Goal: Task Accomplishment & Management: Use online tool/utility

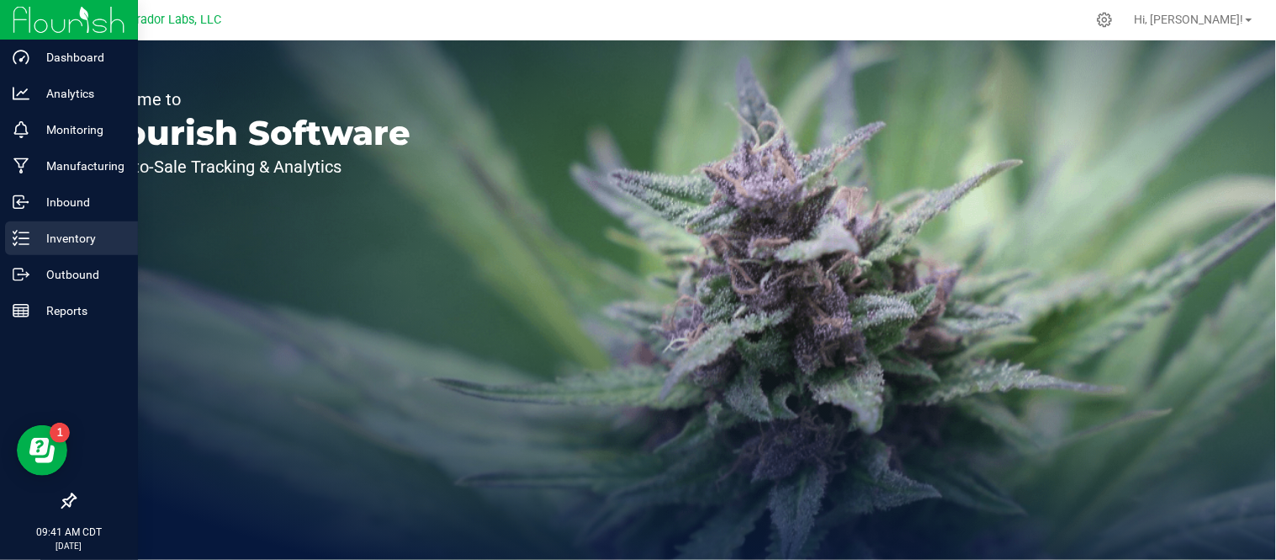
click at [35, 240] on p "Inventory" at bounding box center [79, 238] width 101 height 20
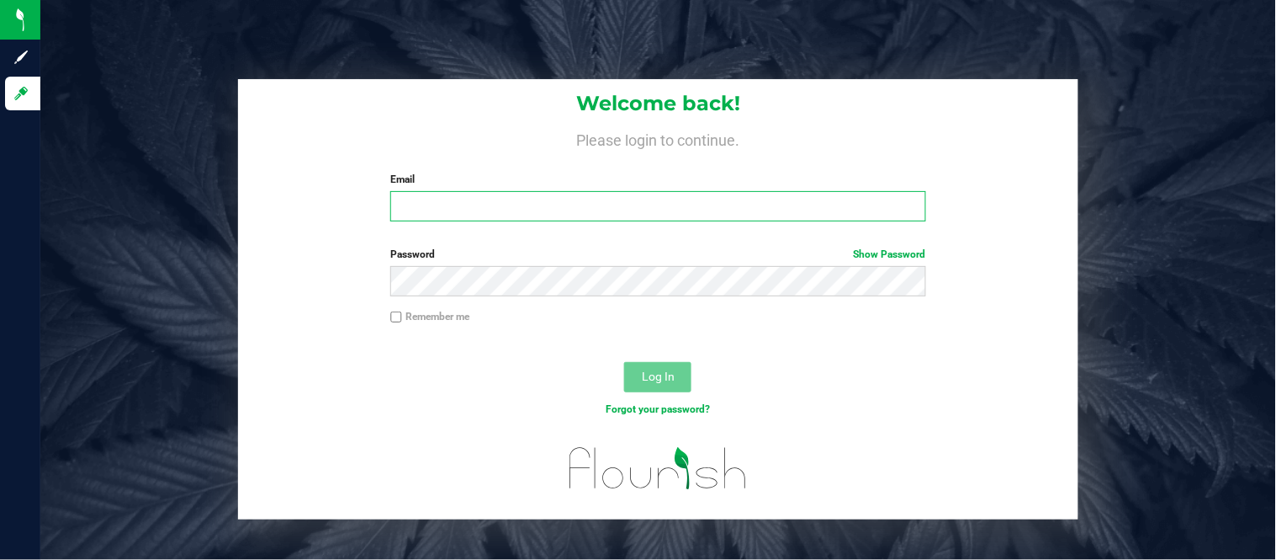
type input "[PERSON_NAME][EMAIL_ADDRESS][DOMAIN_NAME]"
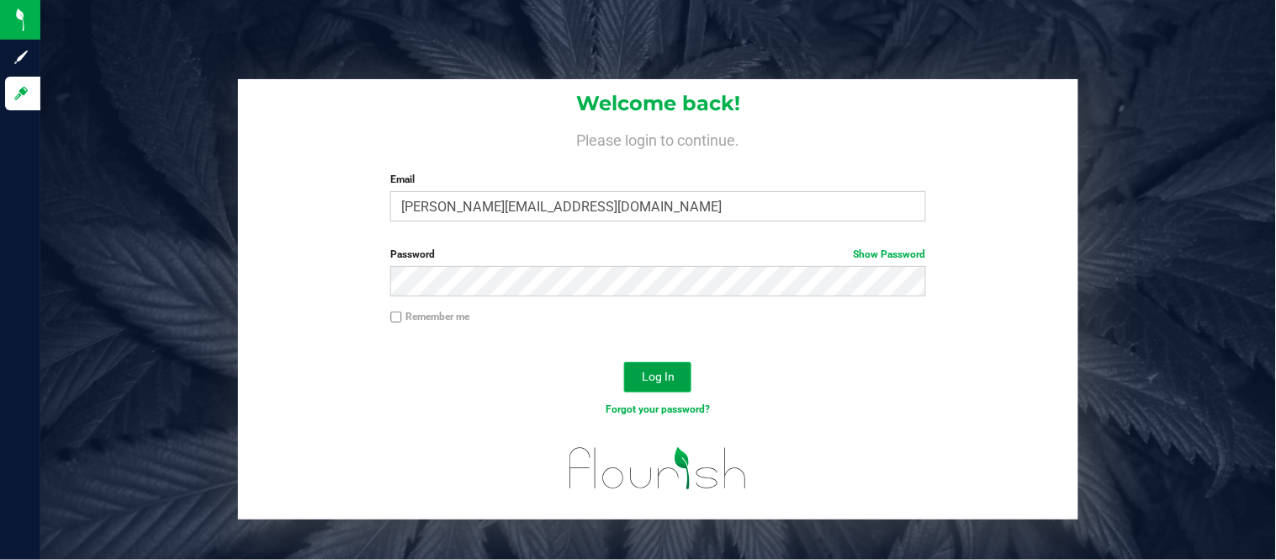
click at [685, 371] on button "Log In" at bounding box center [657, 377] width 67 height 30
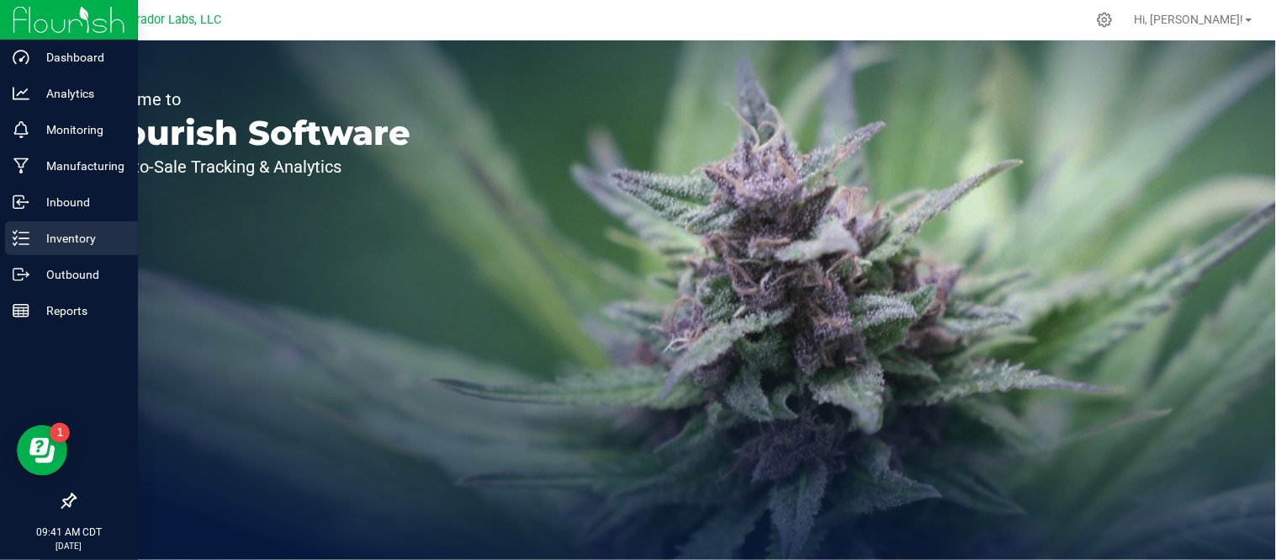
click at [74, 236] on p "Inventory" at bounding box center [79, 238] width 101 height 20
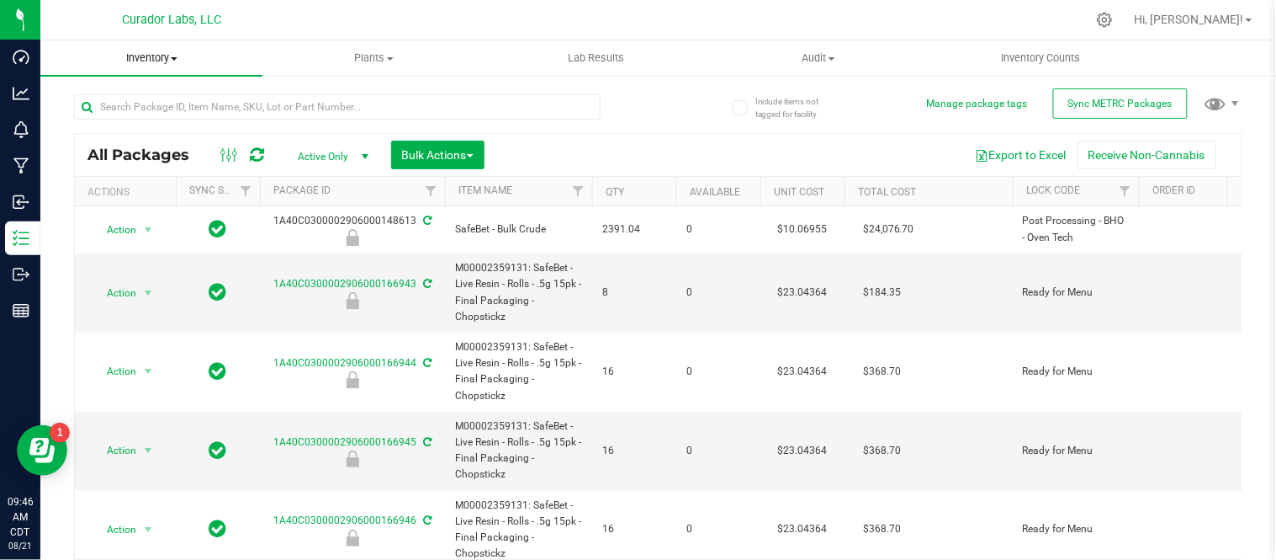
click at [188, 56] on span "Inventory" at bounding box center [151, 57] width 222 height 15
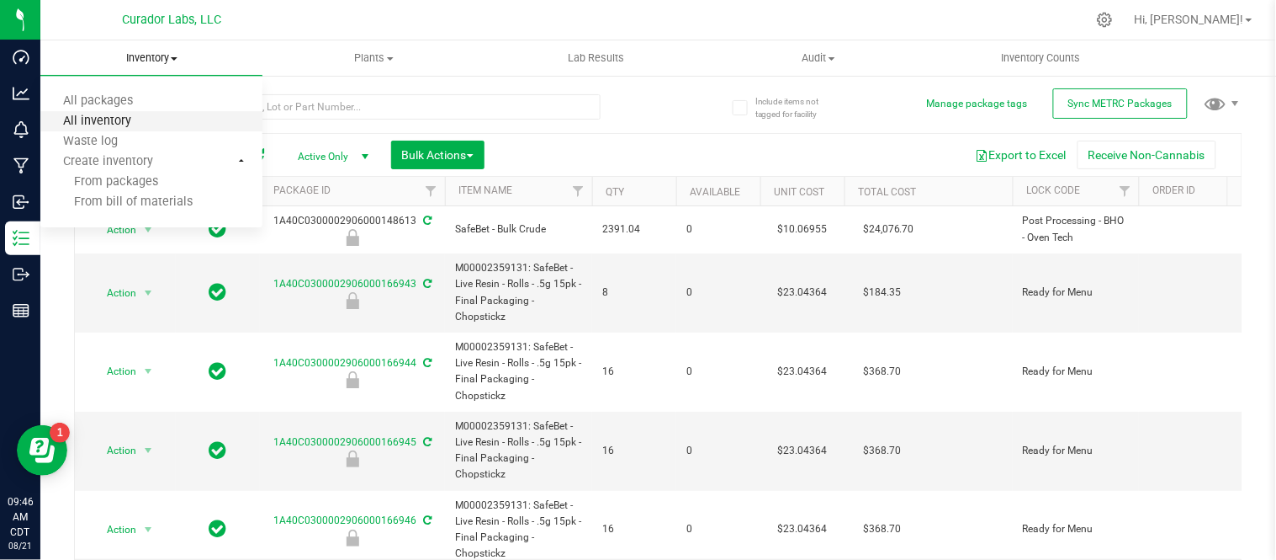
click at [148, 114] on span "All inventory" at bounding box center [97, 121] width 114 height 14
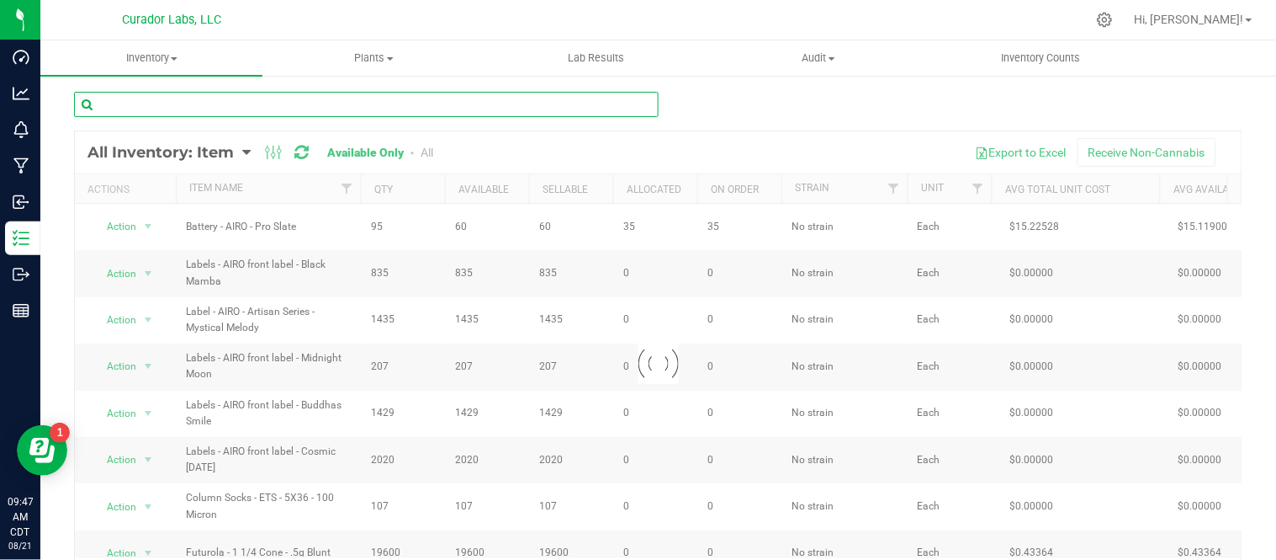
click at [305, 103] on input "text" at bounding box center [366, 104] width 585 height 25
paste input "Label - Safe Bet - Hash Infused 1G Blunt QR THC M Diamond on Black - 2.3x3.5"
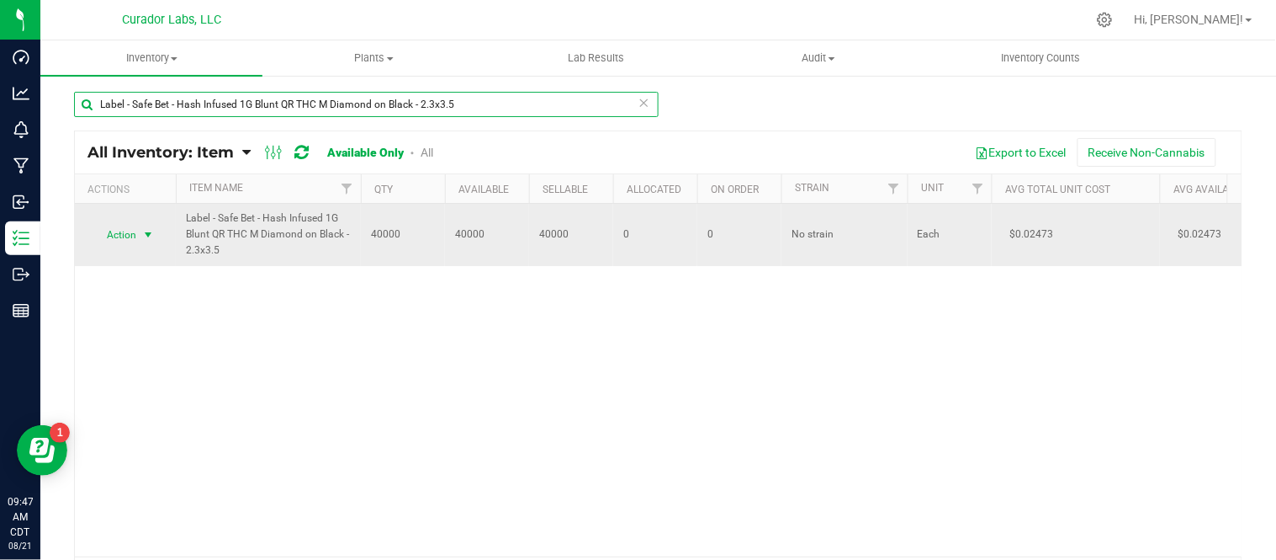
type input "Label - Safe Bet - Hash Infused 1G Blunt QR THC M Diamond on Black - 2.3x3.5"
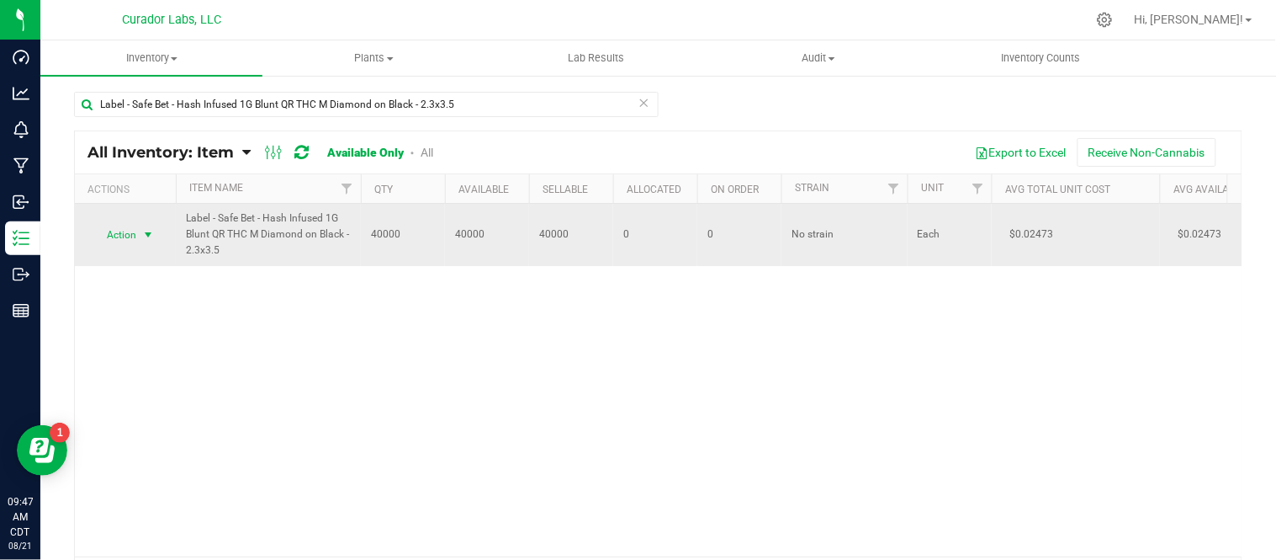
click at [143, 237] on span "select" at bounding box center [147, 234] width 13 height 13
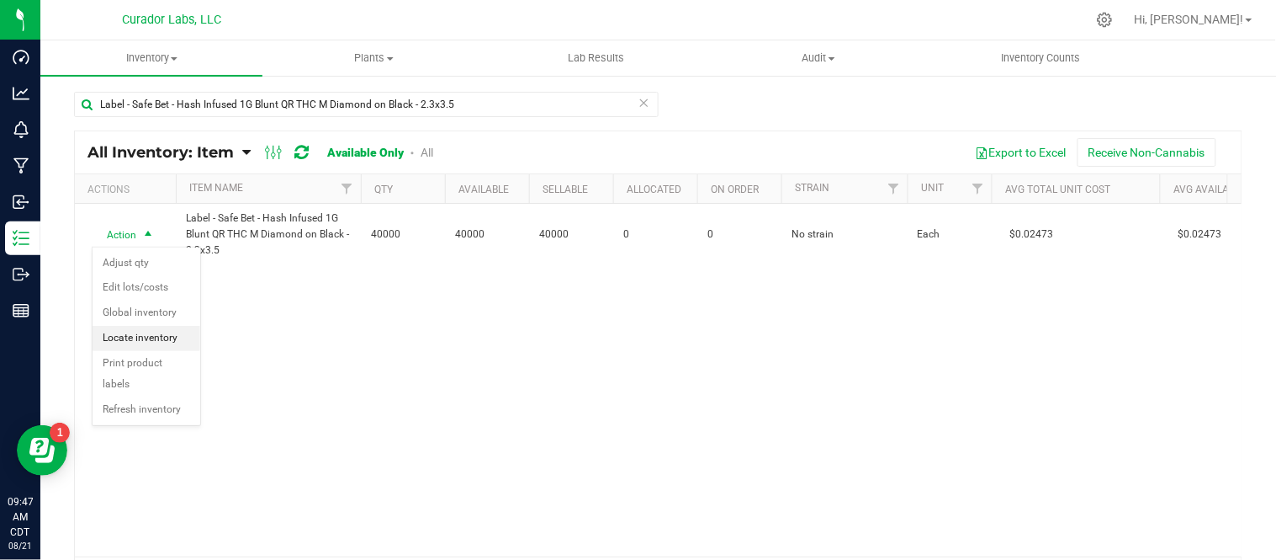
click at [146, 337] on li "Locate inventory" at bounding box center [147, 338] width 108 height 25
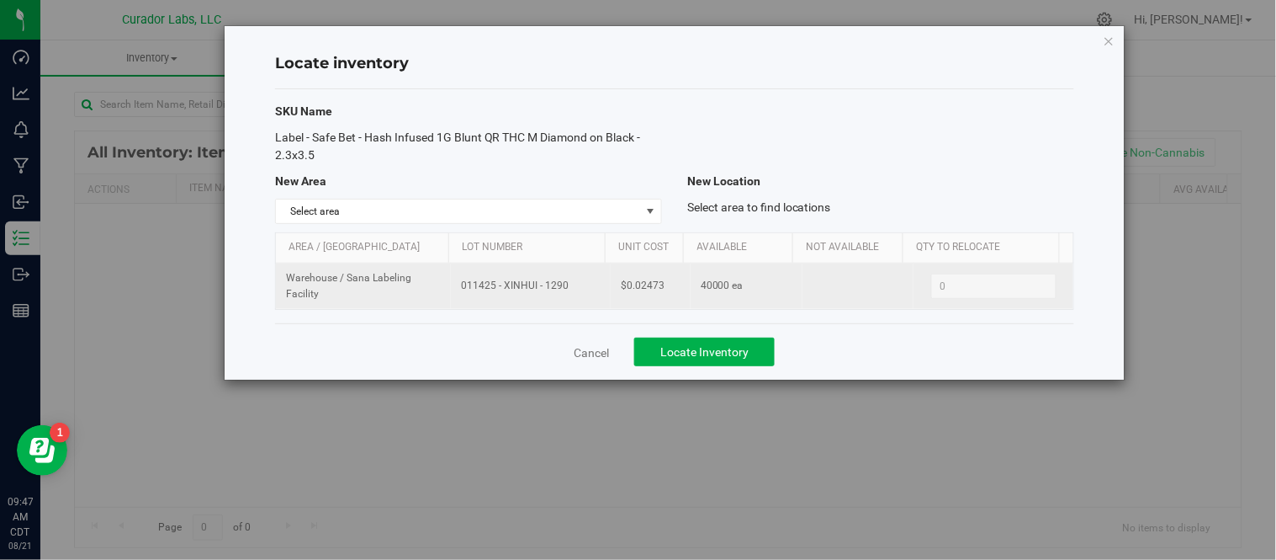
drag, startPoint x: 459, startPoint y: 289, endPoint x: 560, endPoint y: 295, distance: 101.2
click at [560, 295] on td "011425 - XINHUI - 1290" at bounding box center [531, 285] width 160 height 45
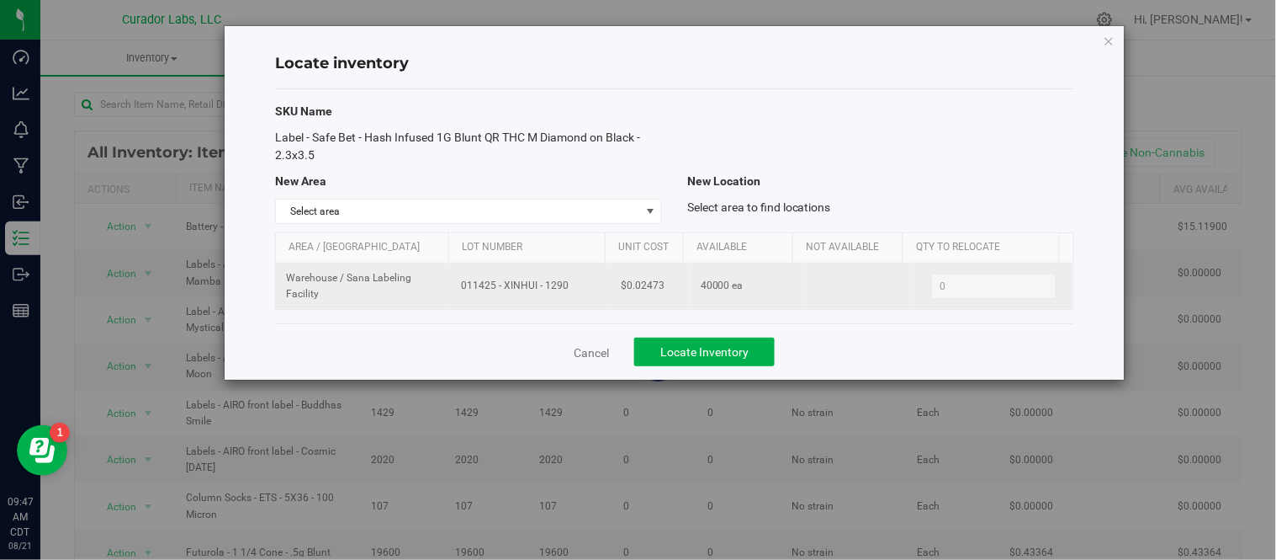
copy span "011425 - XINHUI - 1290"
drag, startPoint x: 621, startPoint y: 288, endPoint x: 656, endPoint y: 293, distance: 35.7
click at [656, 293] on span "$0.02473" at bounding box center [643, 286] width 44 height 16
copy span "0.02473"
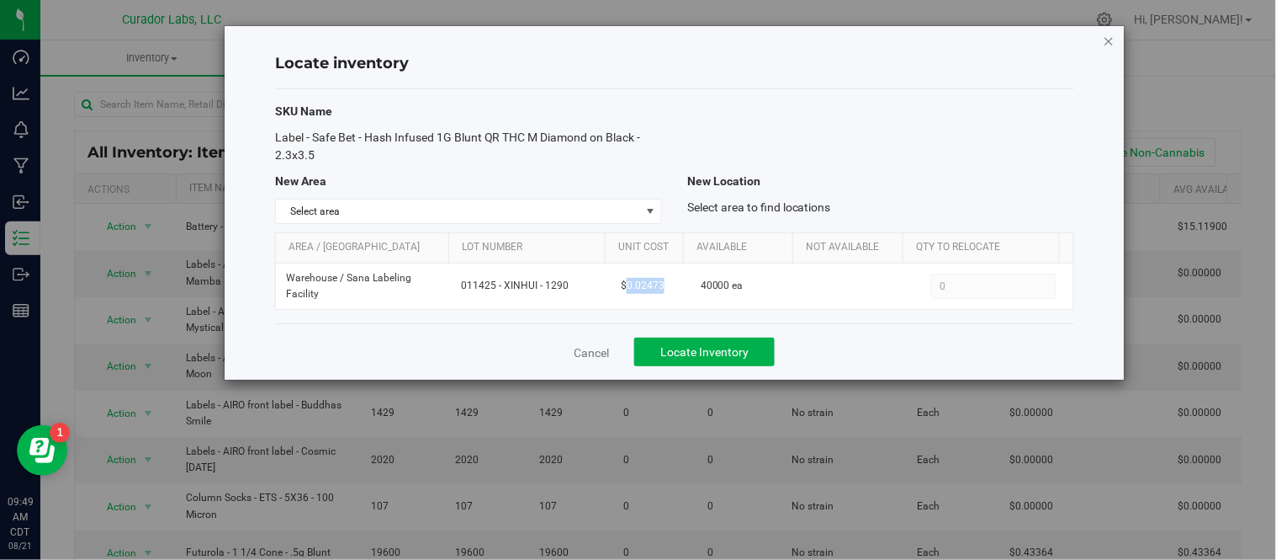
click at [1109, 40] on icon "button" at bounding box center [1110, 40] width 12 height 20
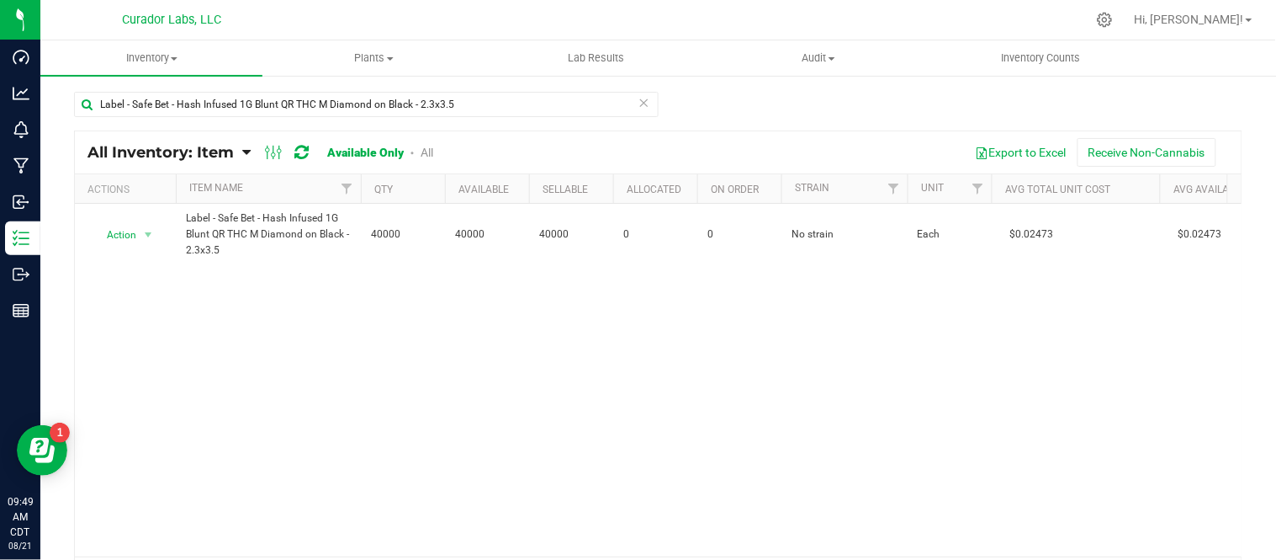
click at [639, 102] on icon at bounding box center [645, 102] width 12 height 20
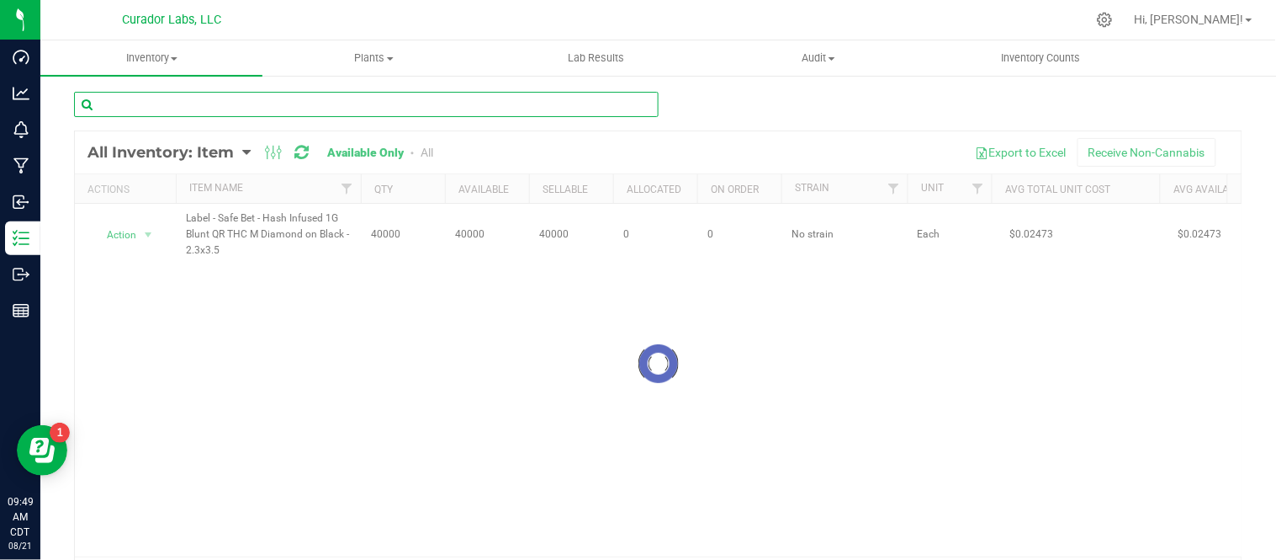
click at [453, 102] on input "text" at bounding box center [366, 104] width 585 height 25
paste input "Label - Safe Bet - Hash Infused Preroll 0.5g 14pk on Black with Warning - 2x6"
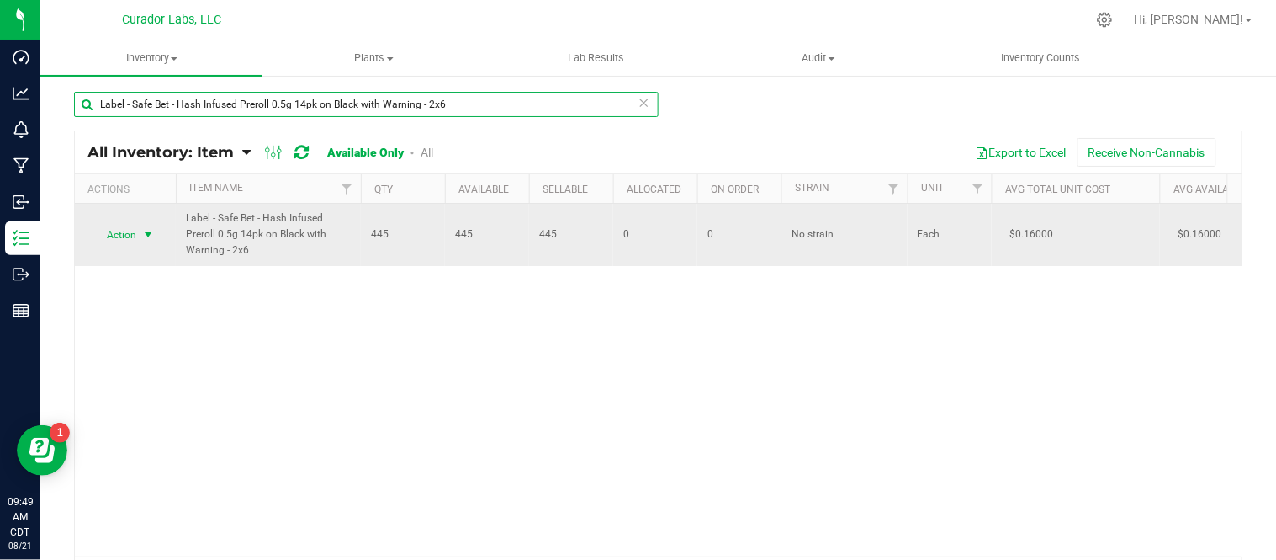
type input "Label - Safe Bet - Hash Infused Preroll 0.5g 14pk on Black with Warning - 2x6"
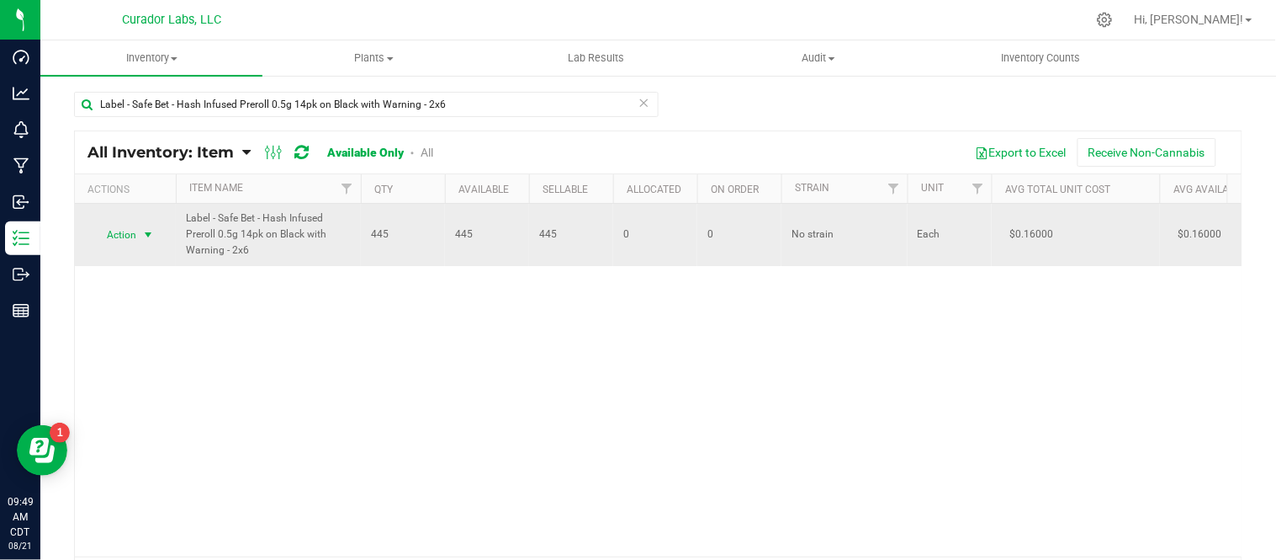
click at [150, 237] on span "select" at bounding box center [147, 234] width 13 height 13
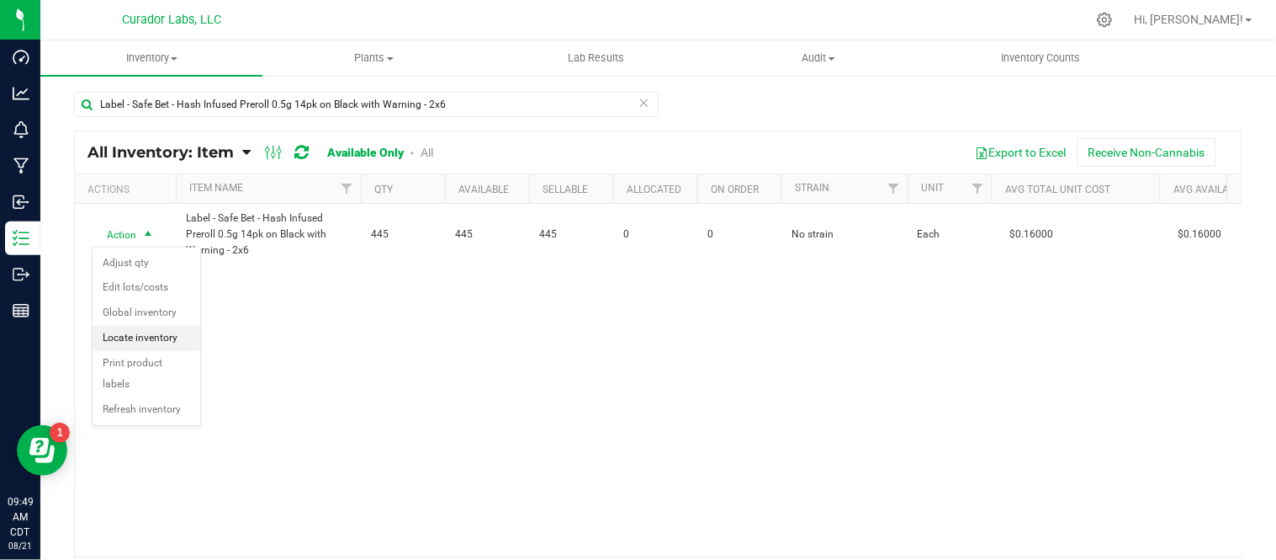
click at [163, 332] on li "Locate inventory" at bounding box center [147, 338] width 108 height 25
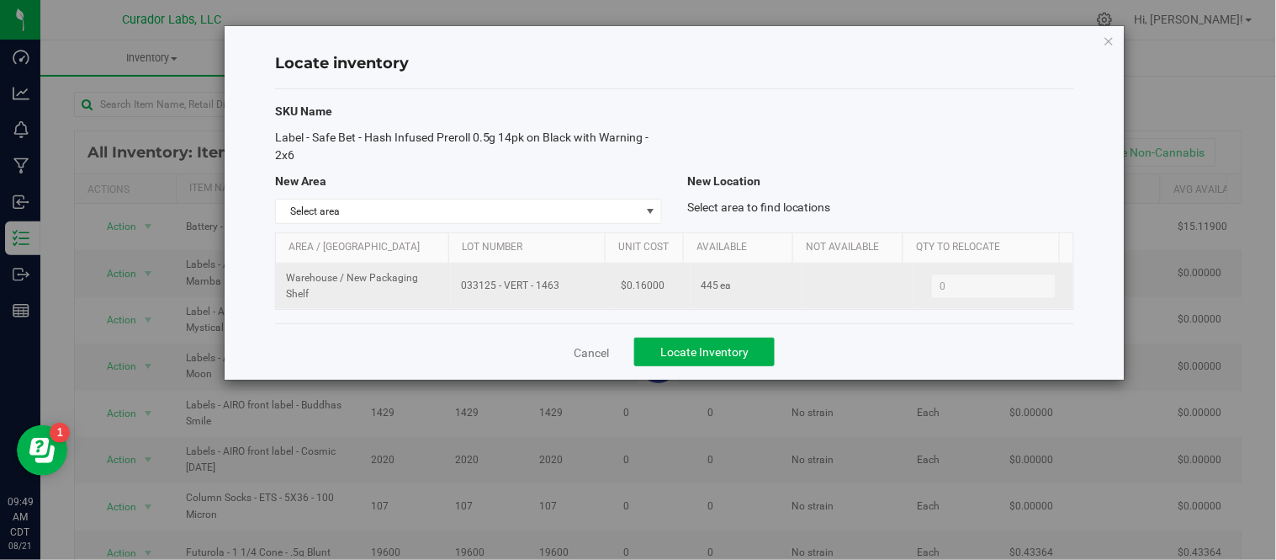
drag, startPoint x: 475, startPoint y: 289, endPoint x: 561, endPoint y: 292, distance: 86.7
click at [561, 292] on span "033125 - VERT - 1463" at bounding box center [531, 286] width 140 height 16
copy span "033125 - VERT - 1463"
drag, startPoint x: 623, startPoint y: 288, endPoint x: 677, endPoint y: 291, distance: 54.0
click at [677, 291] on td "$0.16000" at bounding box center [651, 285] width 80 height 45
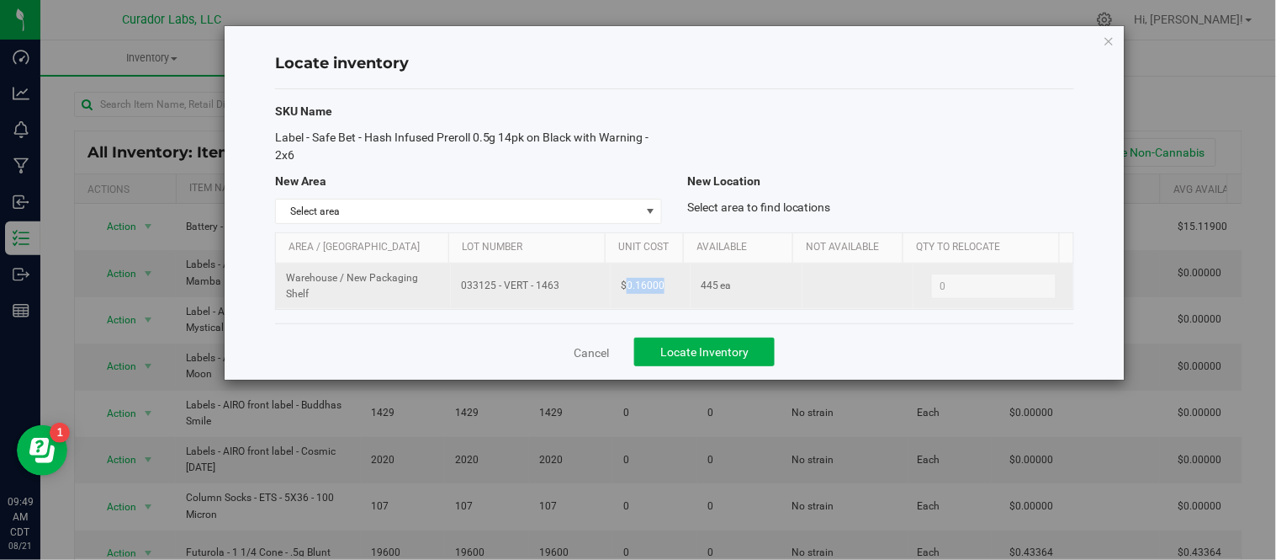
copy span "0.16000"
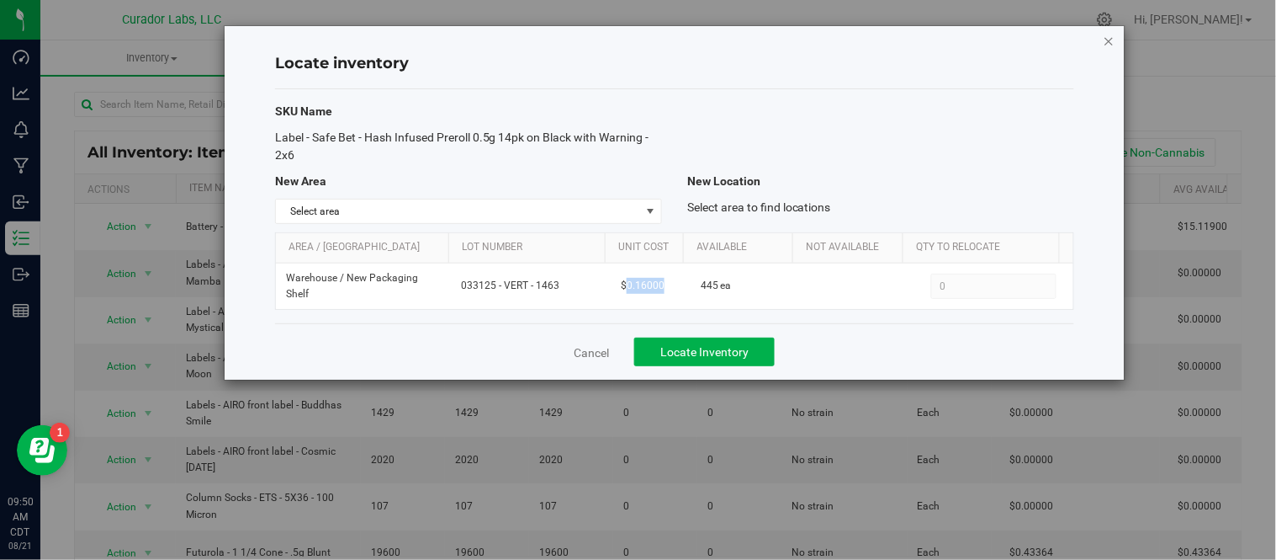
click at [1109, 42] on icon "button" at bounding box center [1110, 40] width 12 height 20
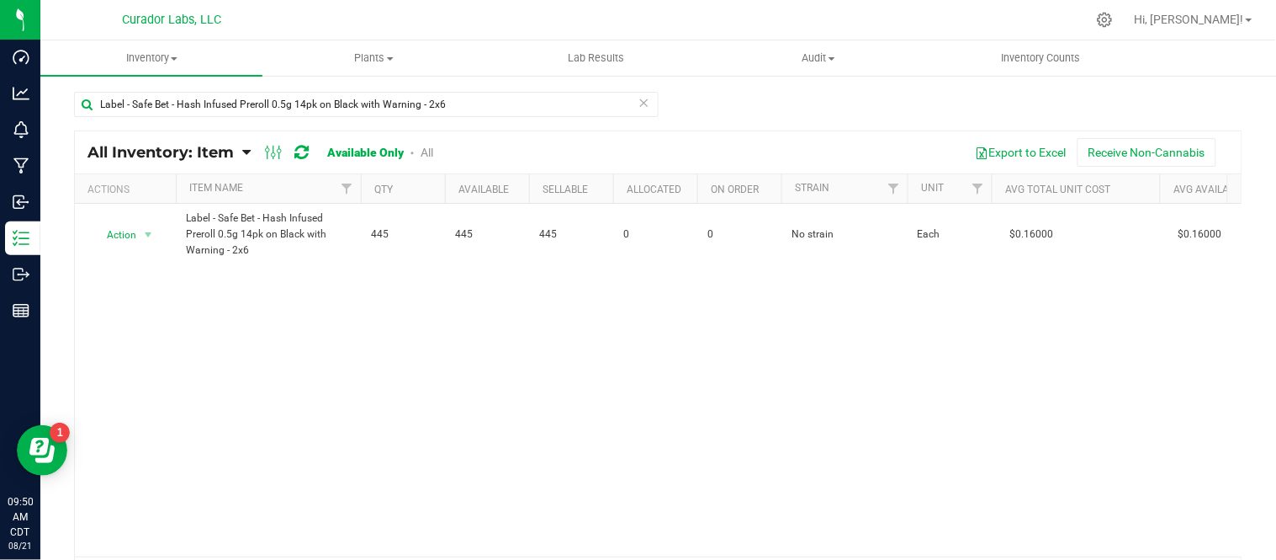
click at [643, 103] on icon at bounding box center [645, 102] width 12 height 20
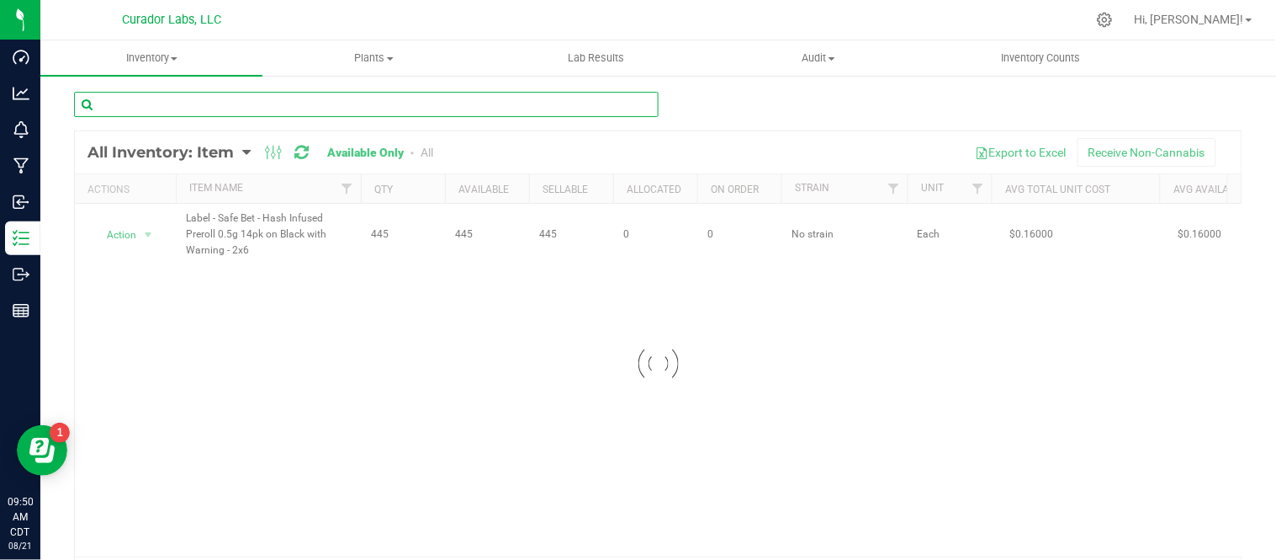
click at [452, 93] on input "text" at bounding box center [366, 104] width 585 height 25
paste input "Label - Safe Bet - Hash Infused Preroll 0.5g 5pk on Black with Warning - 1.8x4.5"
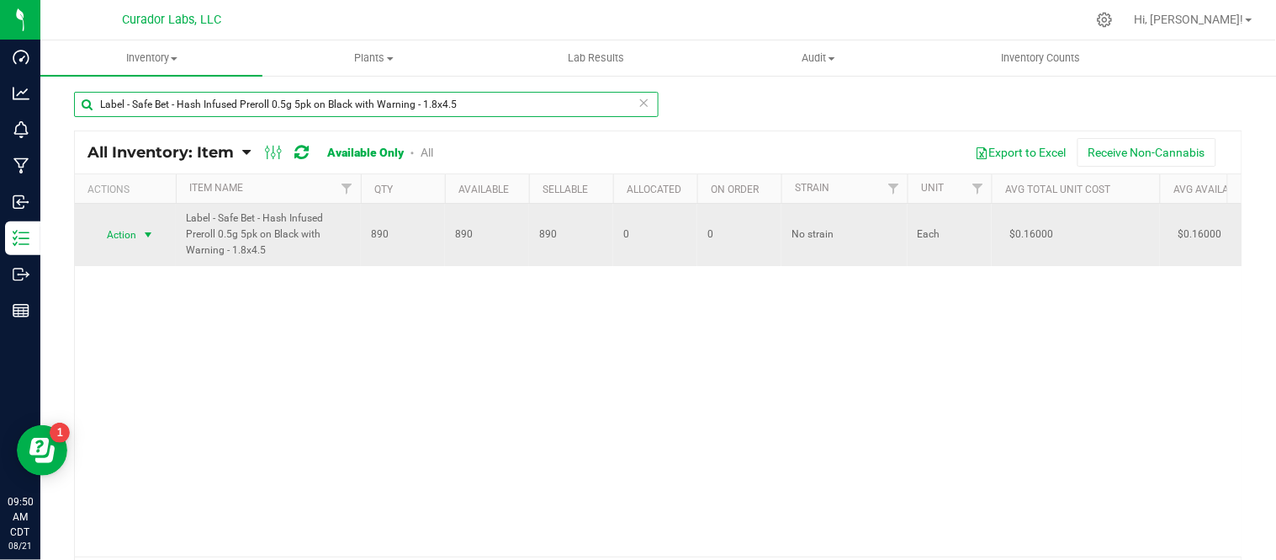
type input "Label - Safe Bet - Hash Infused Preroll 0.5g 5pk on Black with Warning - 1.8x4.5"
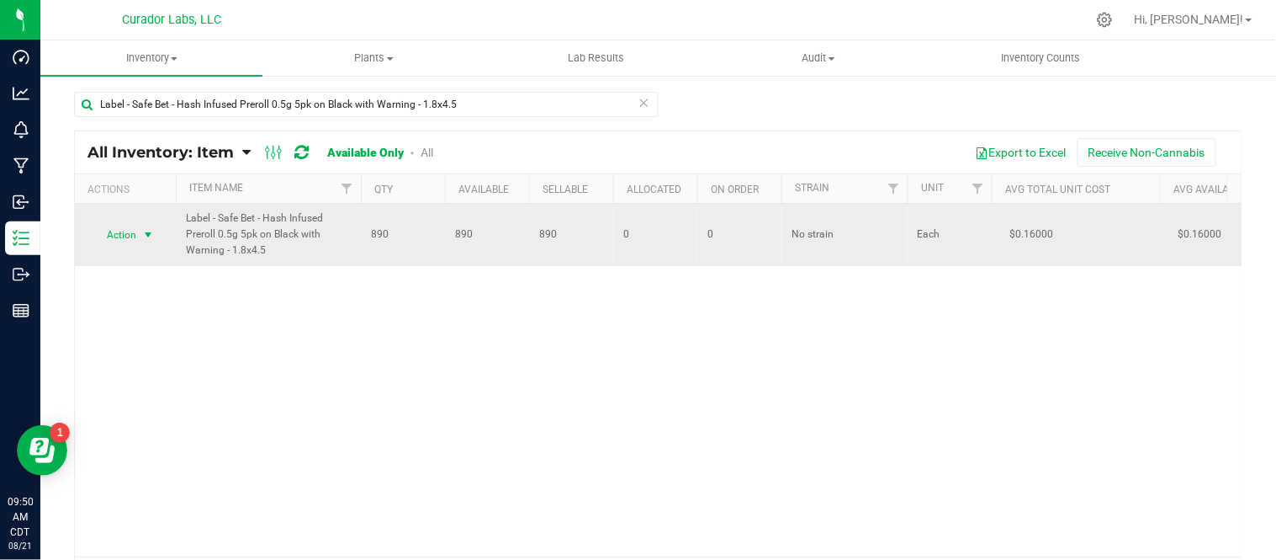
click at [152, 231] on span "select" at bounding box center [147, 234] width 13 height 13
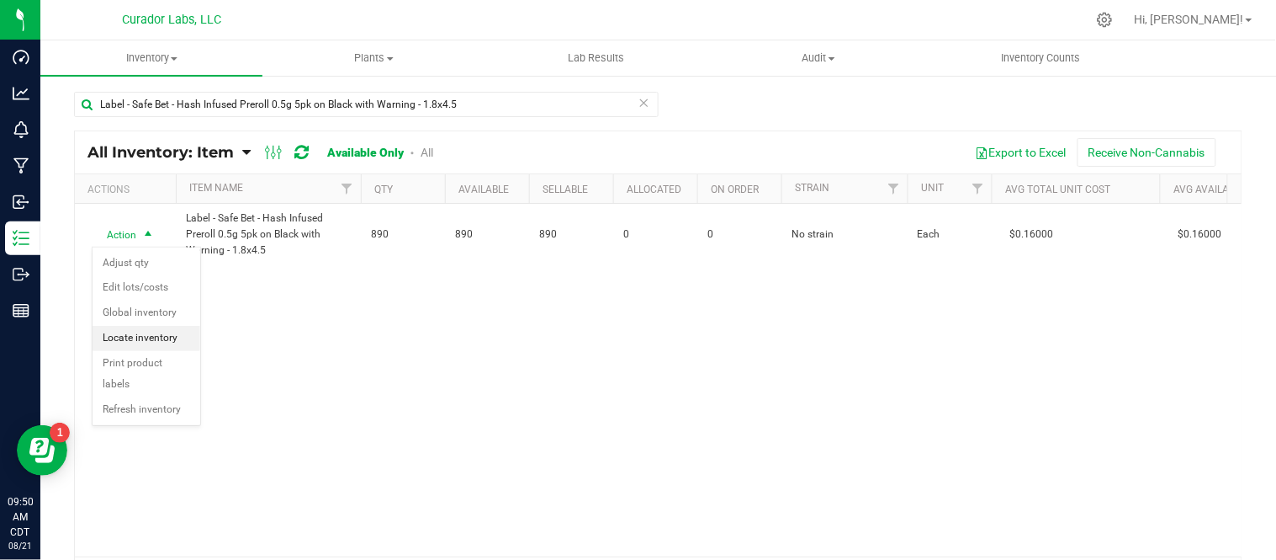
click at [157, 333] on li "Locate inventory" at bounding box center [147, 338] width 108 height 25
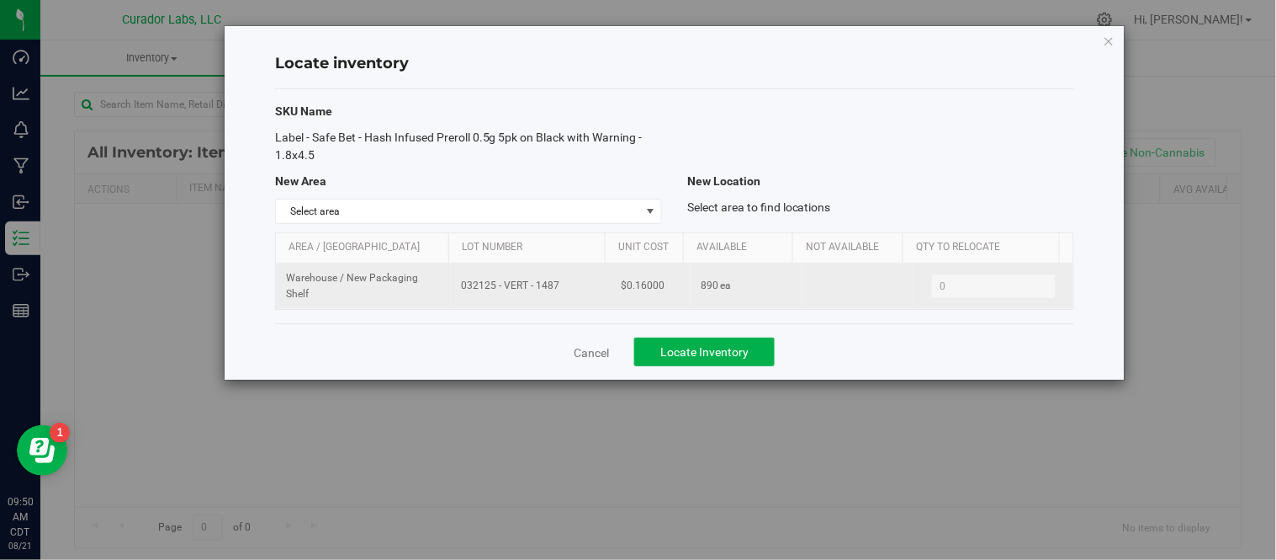
drag, startPoint x: 459, startPoint y: 288, endPoint x: 573, endPoint y: 295, distance: 114.7
click at [573, 295] on td "032125 - VERT - 1487" at bounding box center [531, 285] width 160 height 45
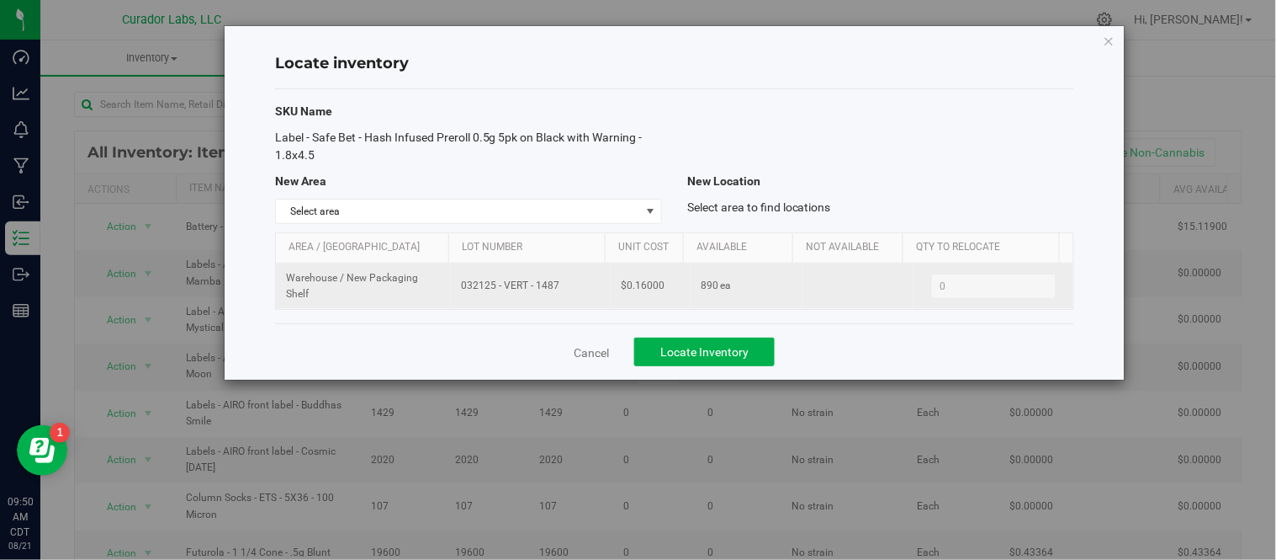
copy span "032125 - VERT - 1487"
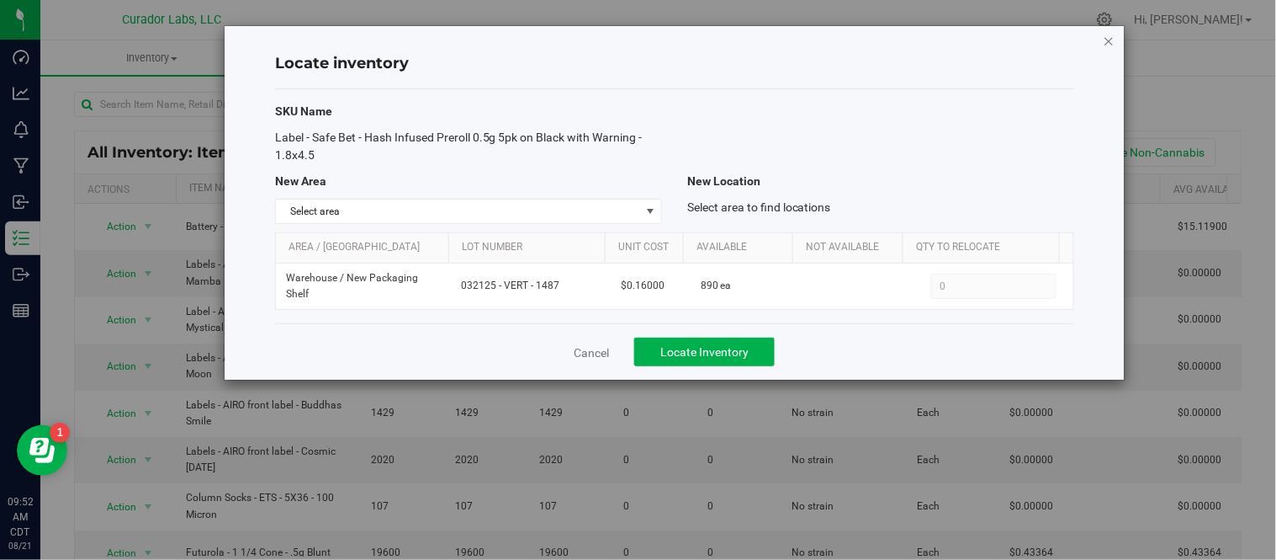
click at [1112, 37] on icon "button" at bounding box center [1110, 40] width 12 height 20
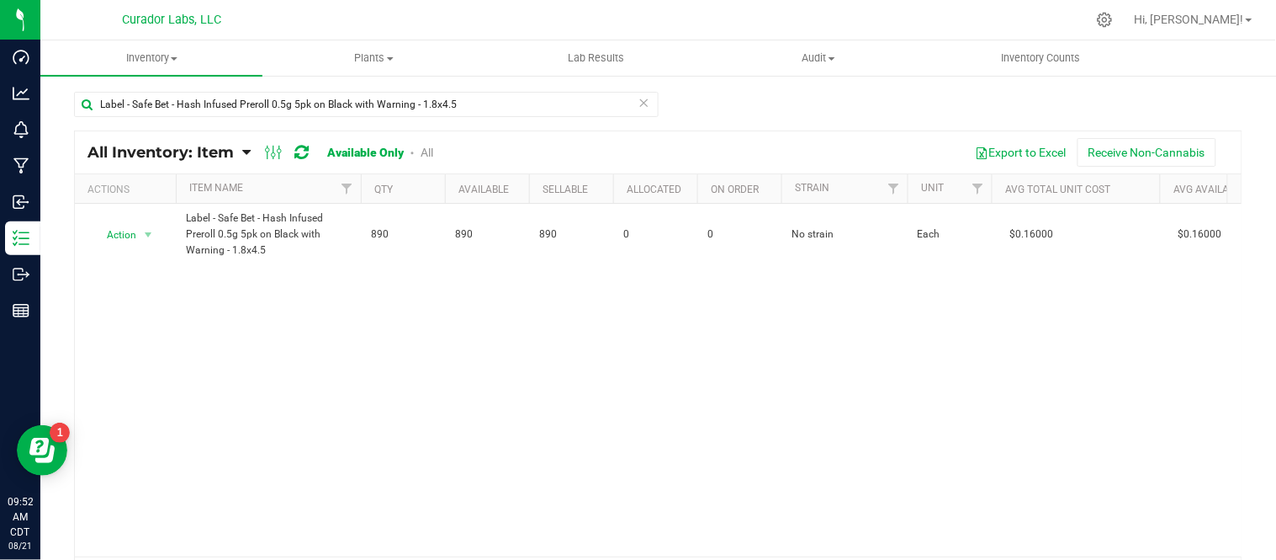
click at [639, 94] on icon at bounding box center [645, 102] width 12 height 20
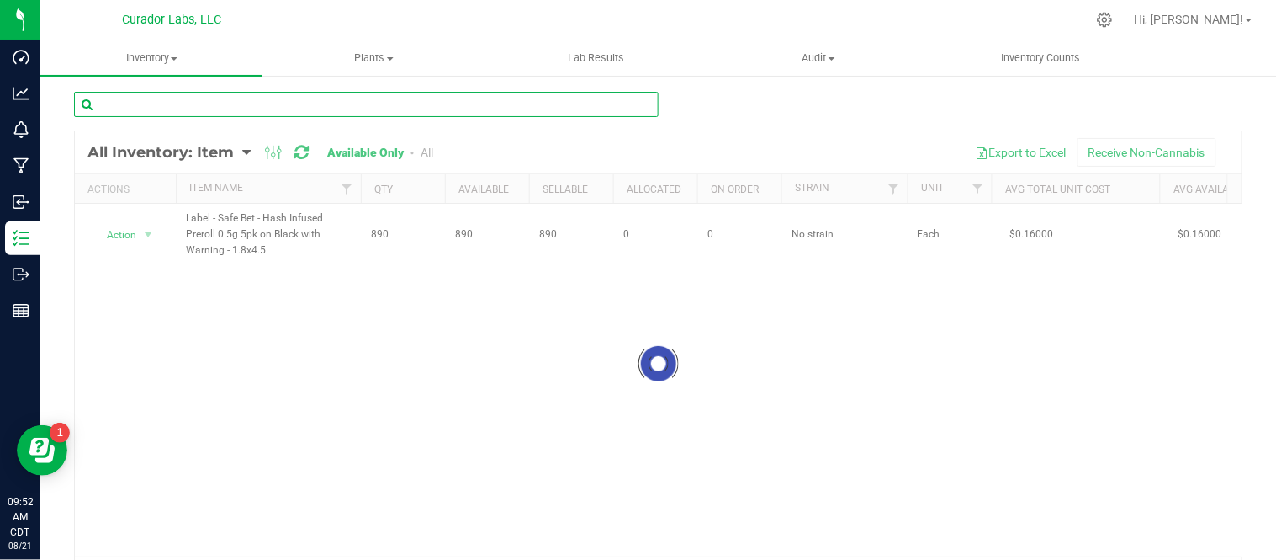
paste input "Label - Safe Bet - Hash Infused Preroll 0.5g 5pk on Black with Warning - 1.8x4.5"
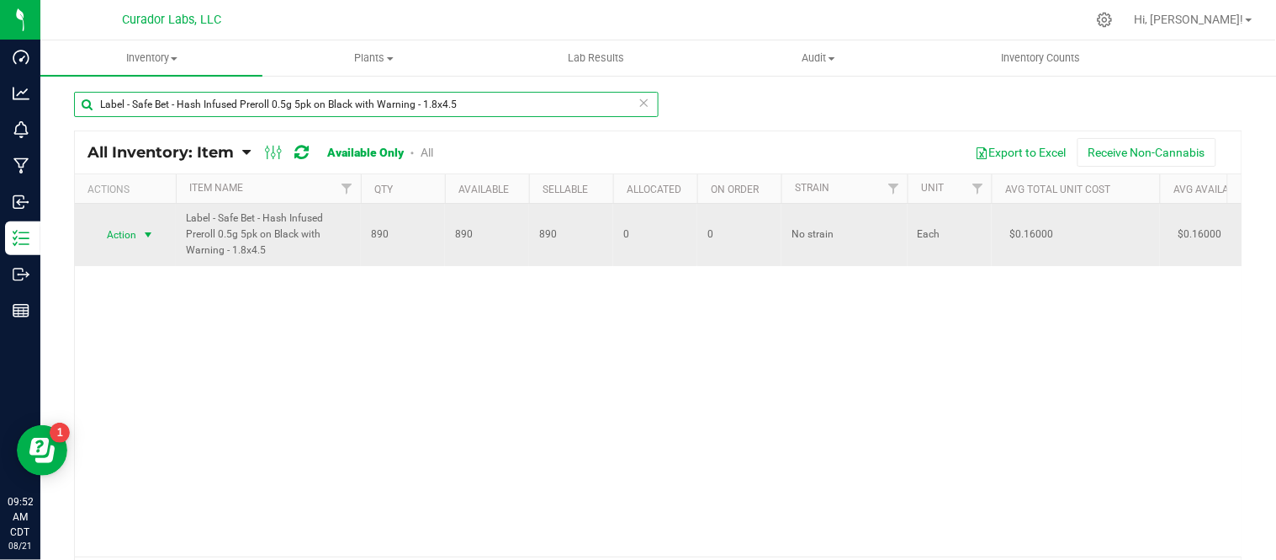
type input "Label - Safe Bet - Hash Infused Preroll 0.5g 5pk on Black with Warning - 1.8x4.5"
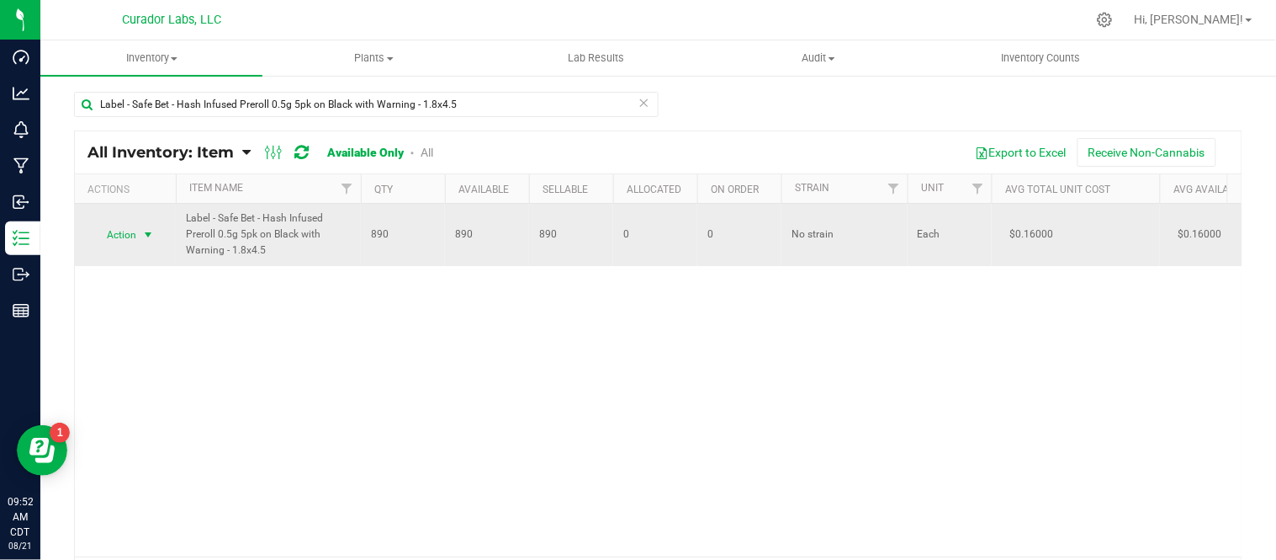
click at [145, 238] on span "select" at bounding box center [147, 234] width 13 height 13
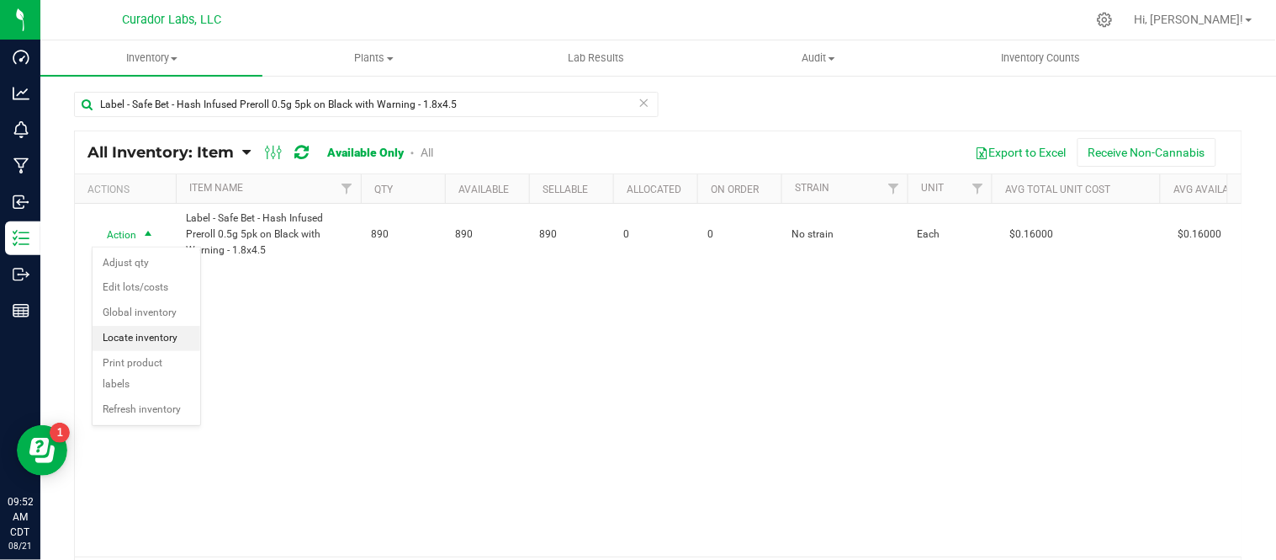
click at [154, 343] on li "Locate inventory" at bounding box center [147, 338] width 108 height 25
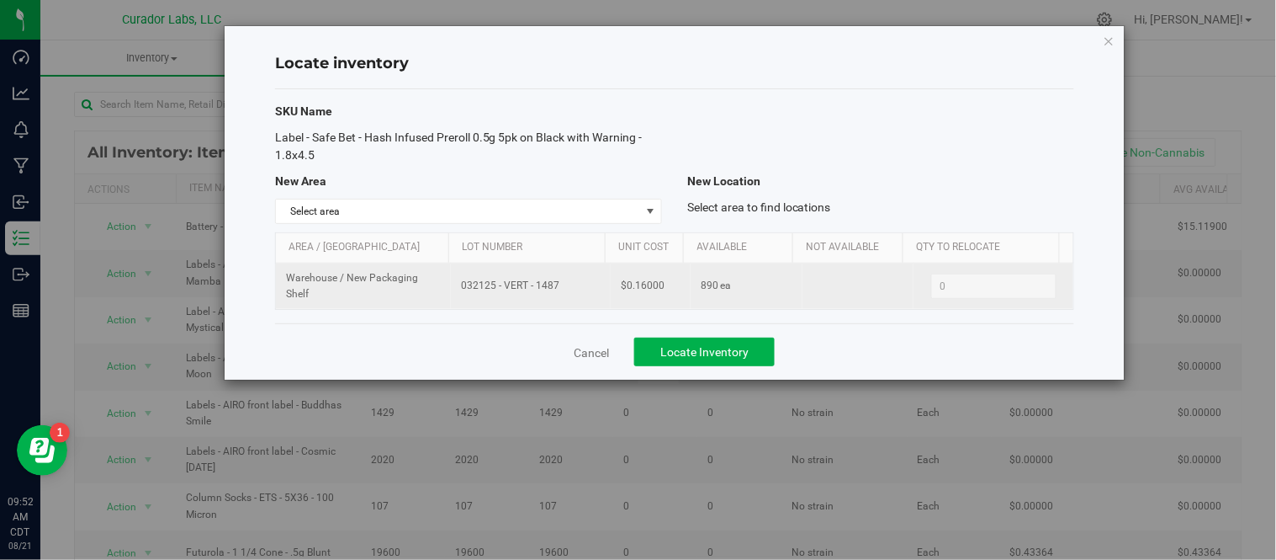
drag, startPoint x: 459, startPoint y: 289, endPoint x: 570, endPoint y: 287, distance: 110.2
click at [570, 287] on span "032125 - VERT - 1487" at bounding box center [531, 286] width 140 height 16
copy span "032125 - VERT - 1487"
drag, startPoint x: 620, startPoint y: 288, endPoint x: 663, endPoint y: 292, distance: 43.1
click at [663, 292] on td "$0.16000" at bounding box center [651, 285] width 80 height 45
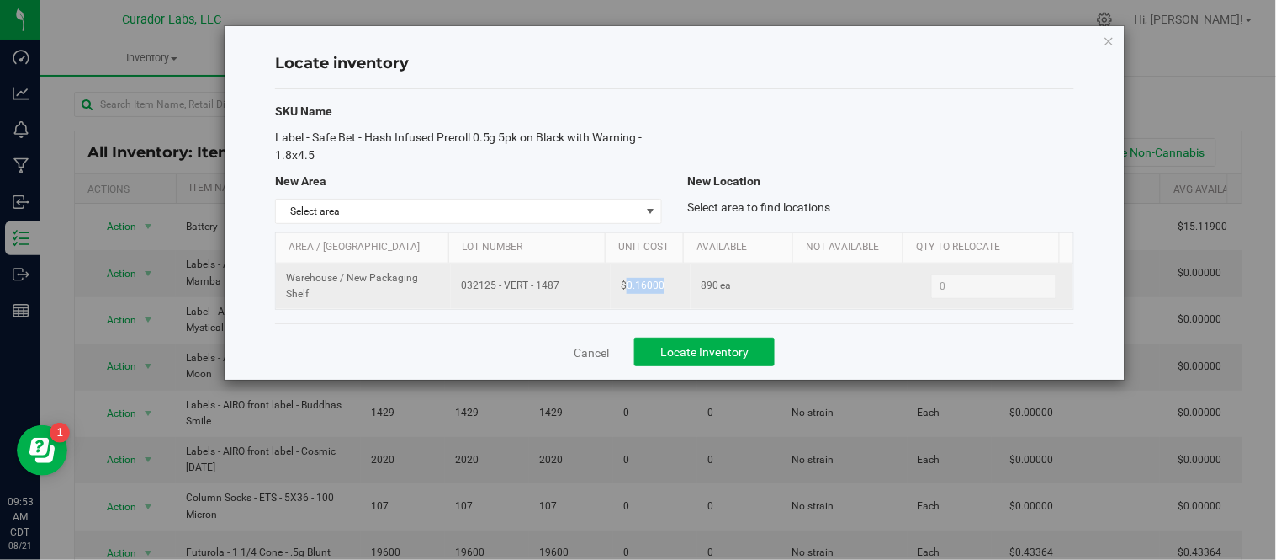
copy span "0.16000"
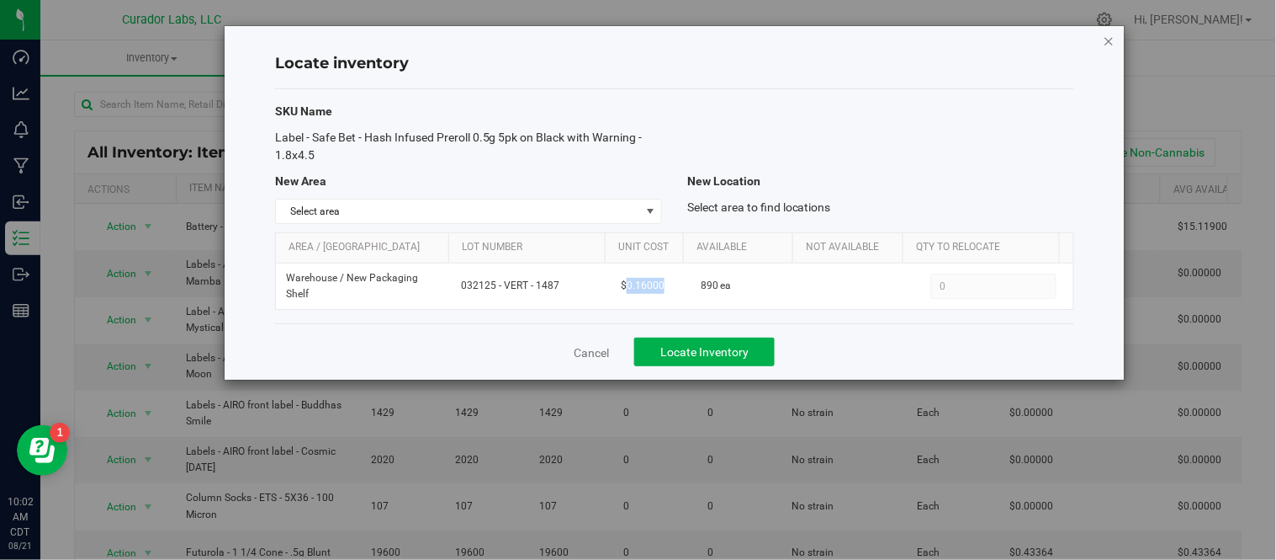
click at [1105, 35] on icon "button" at bounding box center [1110, 40] width 12 height 20
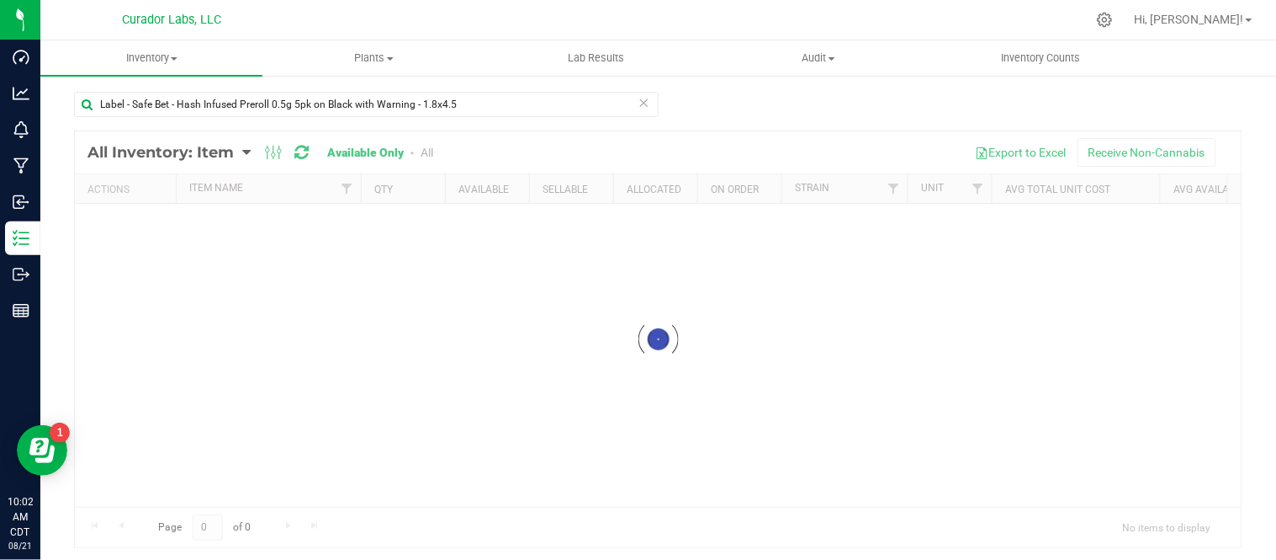
click at [641, 103] on icon at bounding box center [645, 102] width 12 height 20
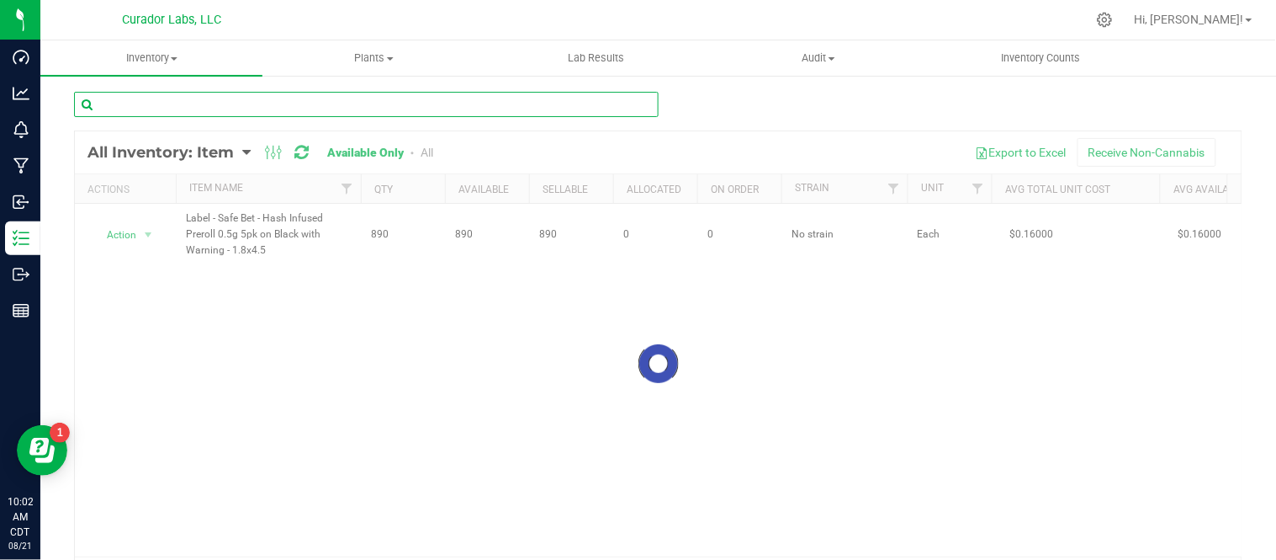
click at [215, 101] on input "text" at bounding box center [366, 104] width 585 height 25
paste input "Label - Safe Bet - Infused Rolls 0.5g 3pk with Warning Orange on Black - 70x58mm"
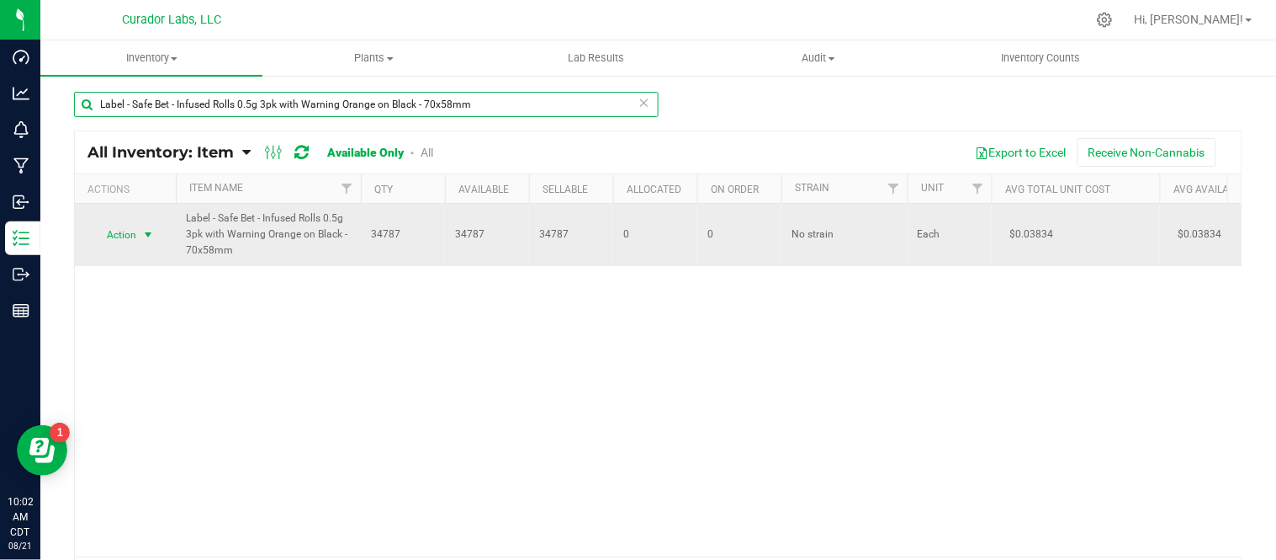
type input "Label - Safe Bet - Infused Rolls 0.5g 3pk with Warning Orange on Black - 70x58mm"
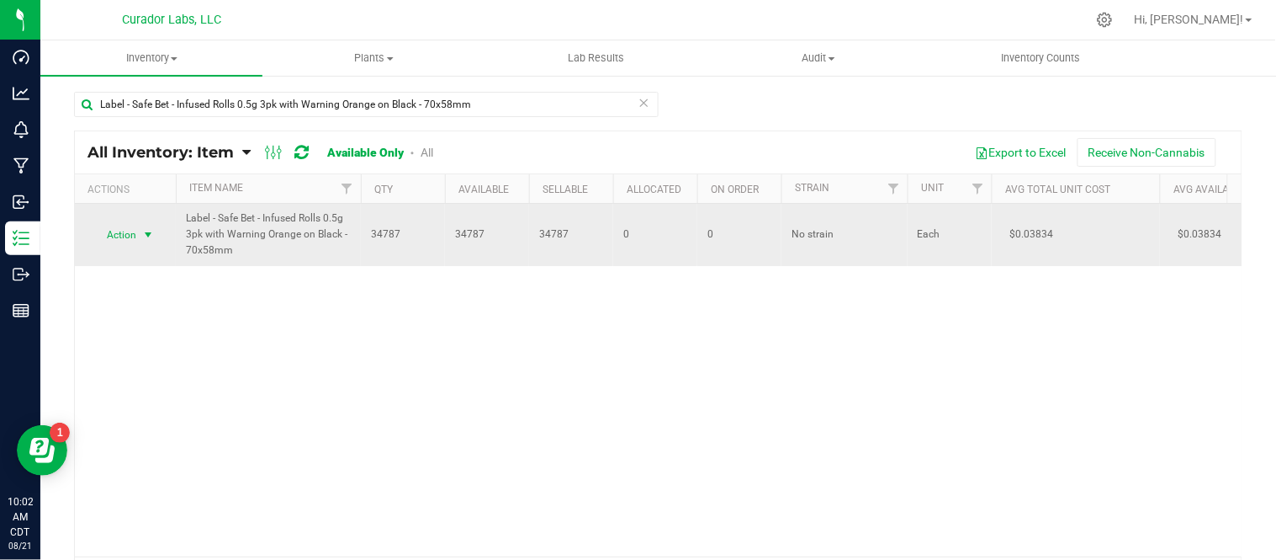
click at [152, 236] on span "select" at bounding box center [147, 234] width 13 height 13
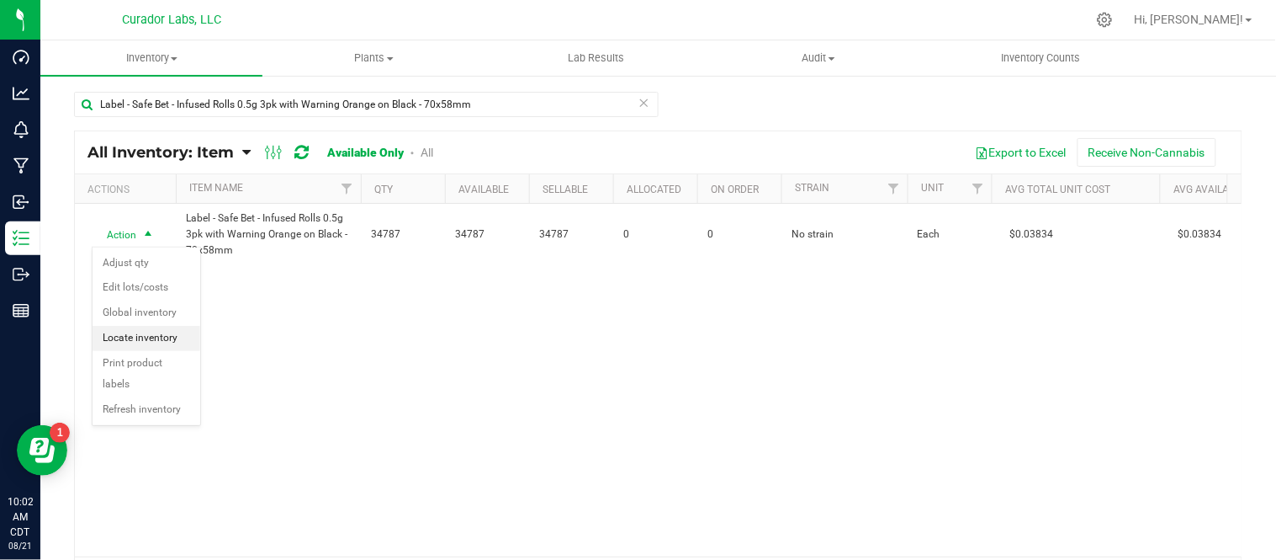
click at [163, 339] on li "Locate inventory" at bounding box center [147, 338] width 108 height 25
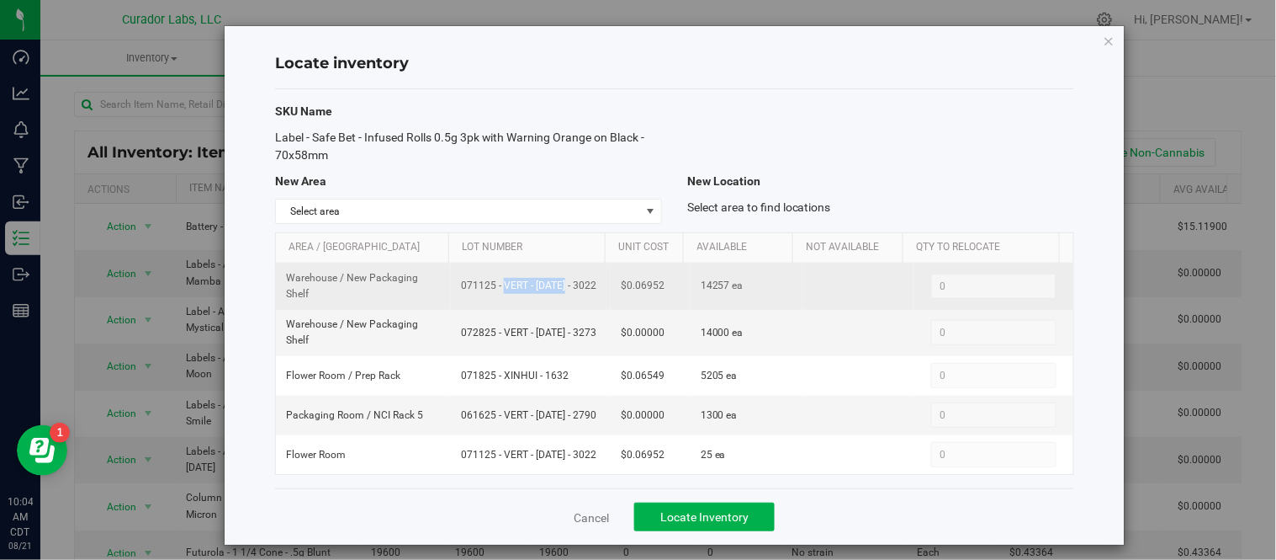
drag, startPoint x: 452, startPoint y: 284, endPoint x: 517, endPoint y: 287, distance: 65.7
click at [517, 287] on td "071125 - VERT - [DATE] - 3022" at bounding box center [531, 286] width 160 height 46
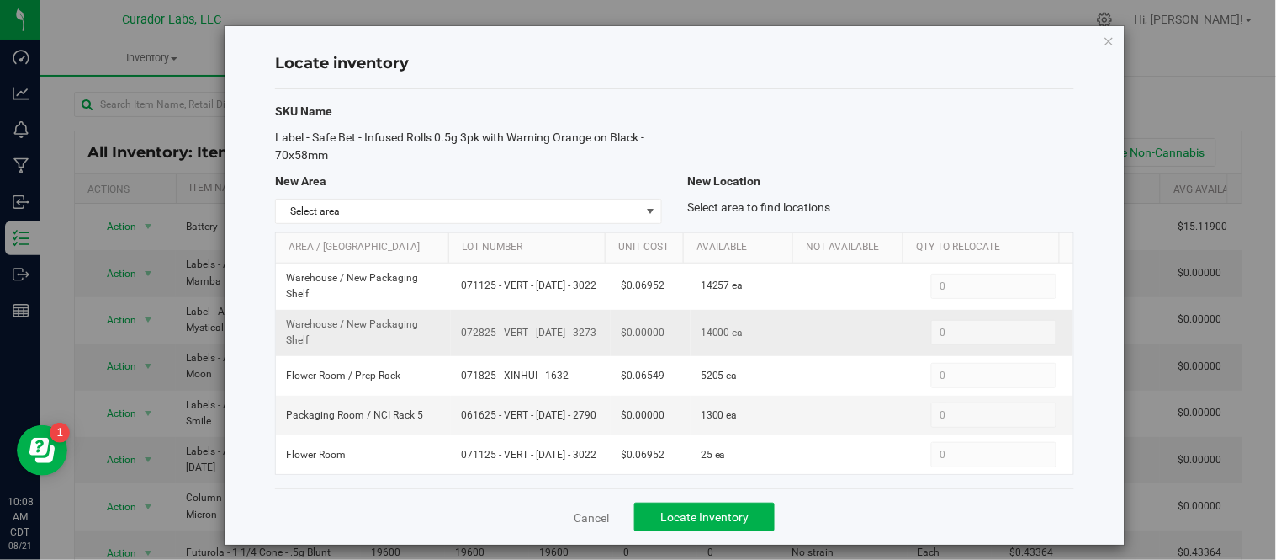
click at [486, 314] on td "072825 - VERT - [DATE] - 3273" at bounding box center [531, 333] width 160 height 46
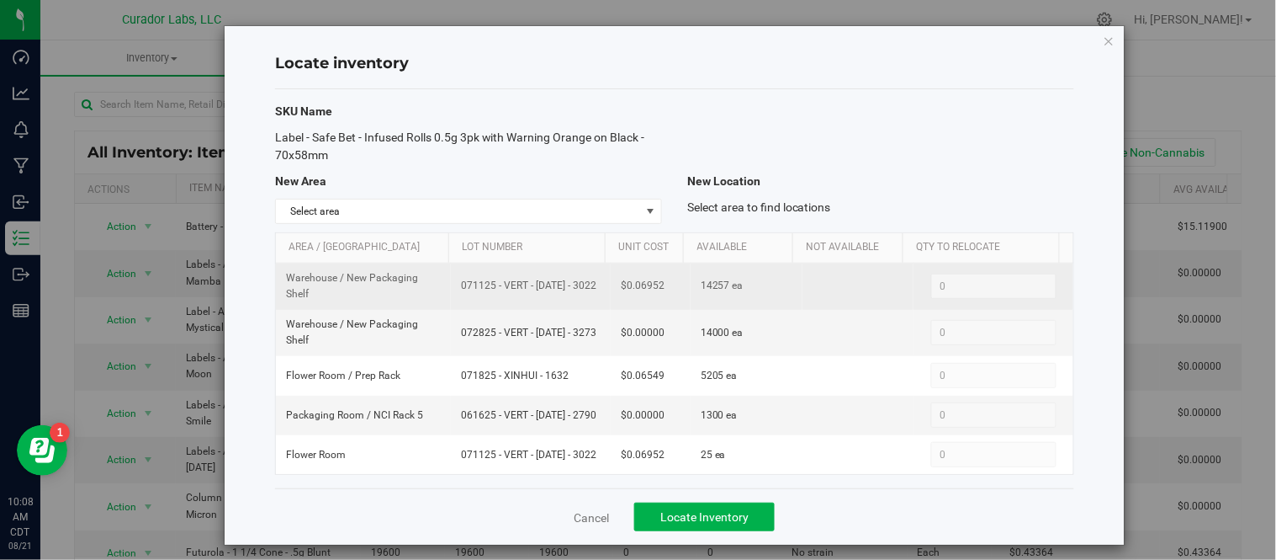
drag, startPoint x: 452, startPoint y: 288, endPoint x: 581, endPoint y: 289, distance: 129.6
click at [581, 289] on td "071125 - VERT - [DATE] - 3022" at bounding box center [531, 286] width 160 height 46
copy span "071125 - VERT - [DATE] - 3022"
drag, startPoint x: 617, startPoint y: 288, endPoint x: 655, endPoint y: 289, distance: 37.9
click at [655, 289] on td "$0.06952" at bounding box center [651, 286] width 80 height 46
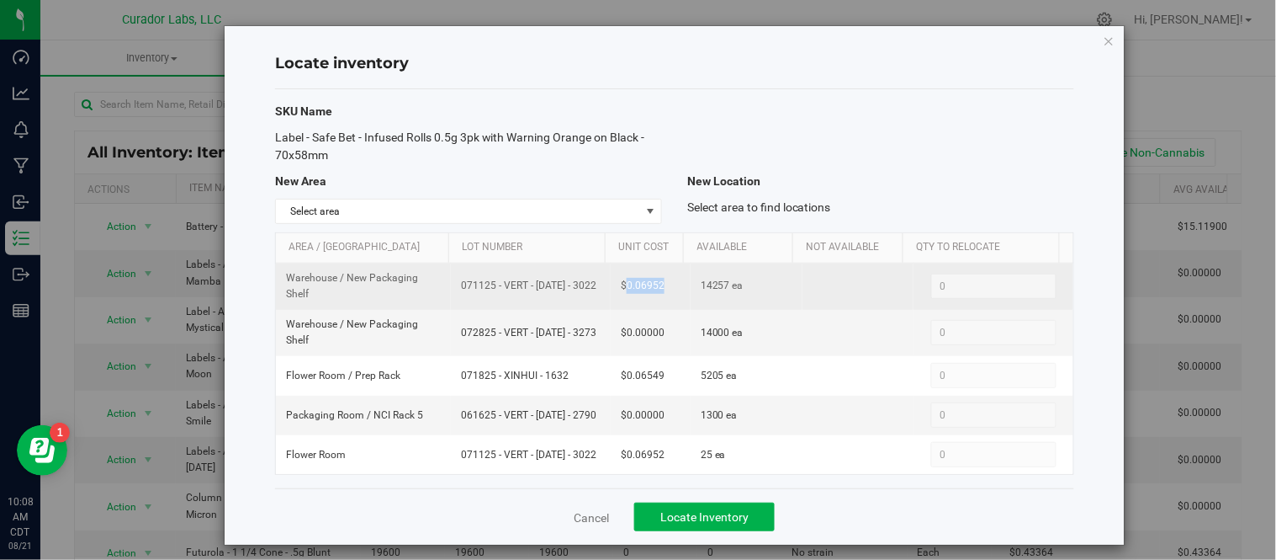
copy span "0.06952"
drag, startPoint x: 688, startPoint y: 284, endPoint x: 713, endPoint y: 291, distance: 25.6
click at [713, 291] on span "14257 ea" at bounding box center [722, 286] width 43 height 16
copy span "14257"
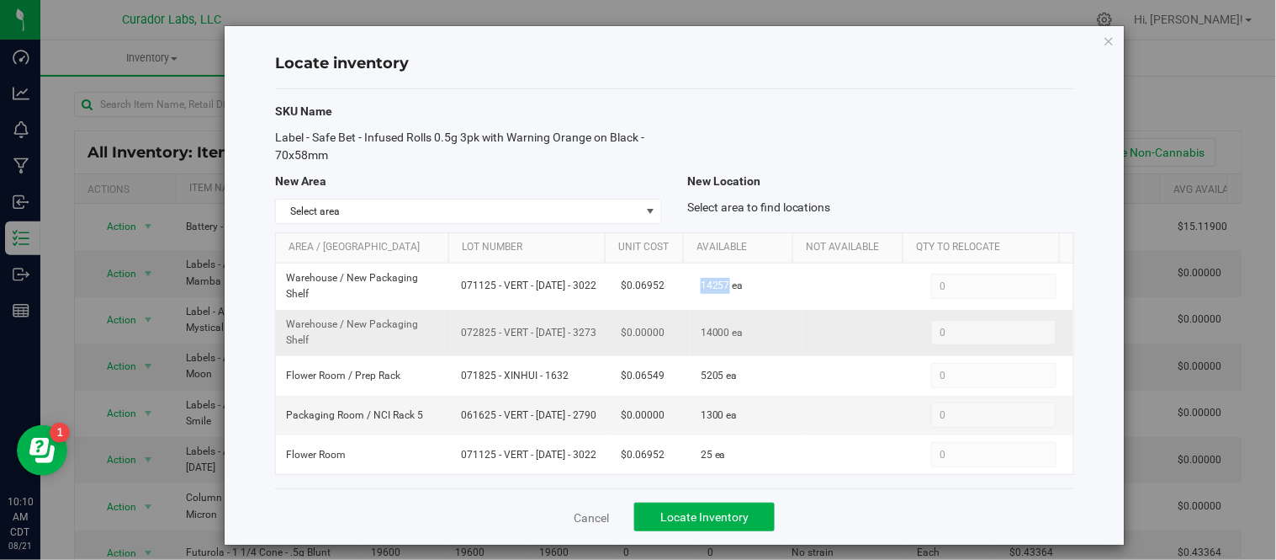
drag, startPoint x: 452, startPoint y: 337, endPoint x: 587, endPoint y: 337, distance: 135.5
click at [587, 337] on td "072825 - VERT - [DATE] - 3273" at bounding box center [531, 333] width 160 height 46
drag, startPoint x: 640, startPoint y: 337, endPoint x: 661, endPoint y: 340, distance: 20.4
click at [661, 340] on td "$0.00000" at bounding box center [651, 333] width 80 height 46
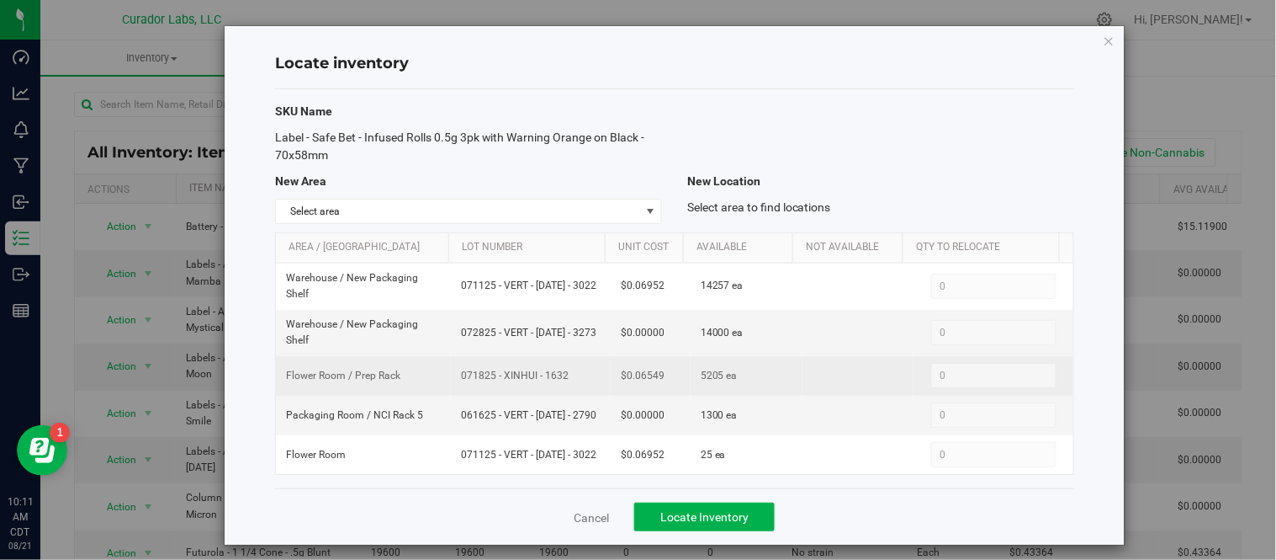
click at [650, 360] on td "$0.06549" at bounding box center [651, 376] width 80 height 40
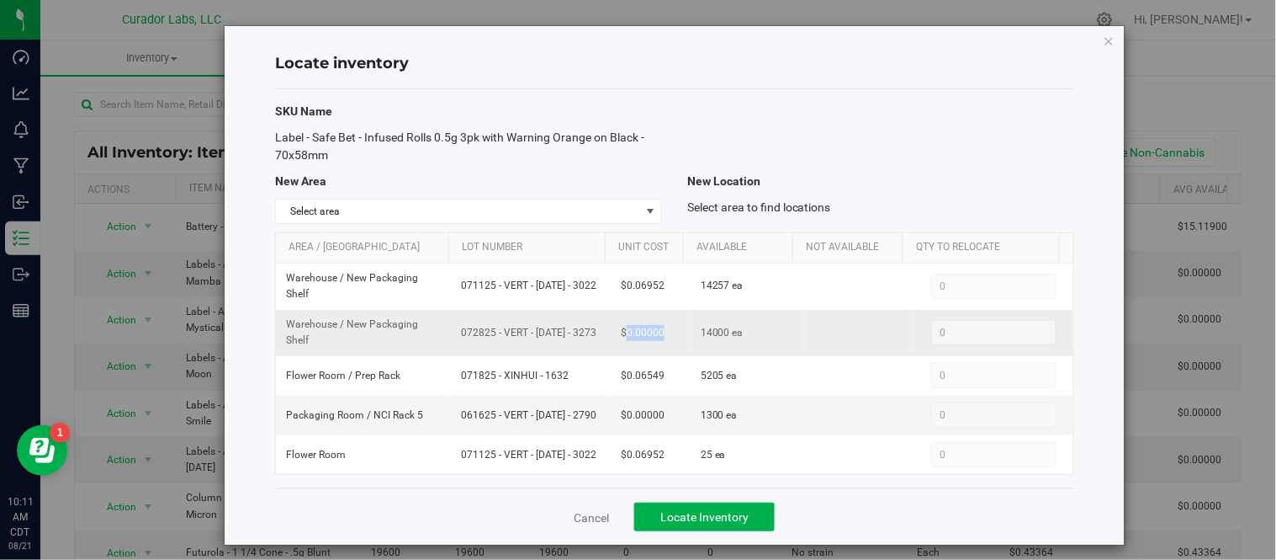
drag, startPoint x: 613, startPoint y: 337, endPoint x: 662, endPoint y: 343, distance: 50.1
click at [662, 342] on td "$0.00000" at bounding box center [651, 333] width 80 height 46
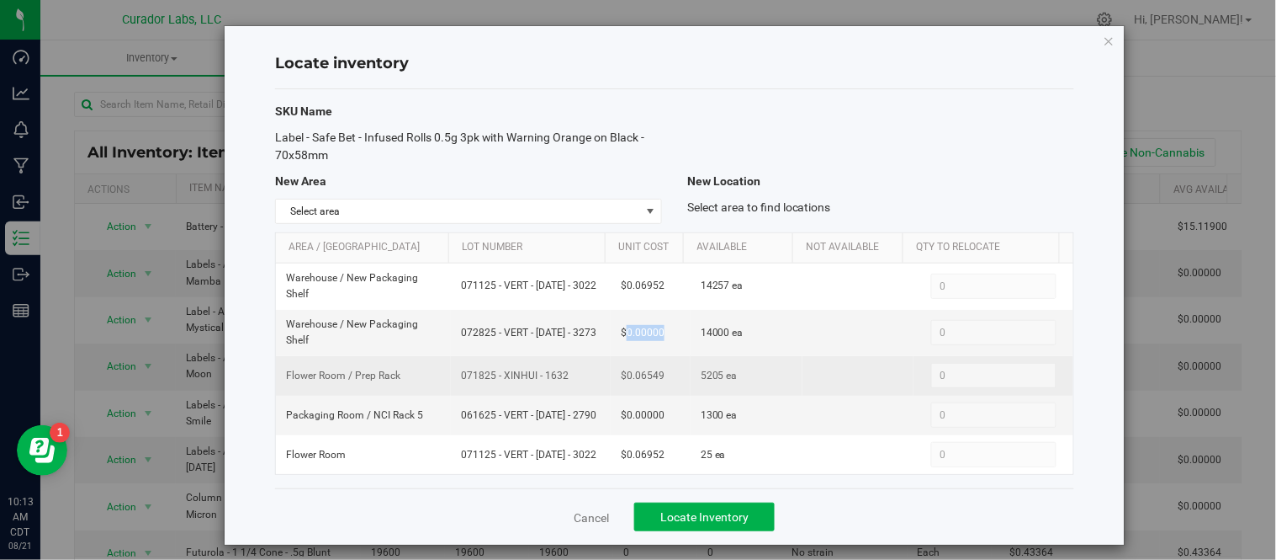
drag, startPoint x: 454, startPoint y: 376, endPoint x: 562, endPoint y: 379, distance: 107.7
click at [562, 379] on span "071825 - XINHUI - 1632" at bounding box center [531, 376] width 140 height 16
click at [527, 377] on span "071825 - XINHUI - 1632" at bounding box center [531, 376] width 140 height 16
drag, startPoint x: 448, startPoint y: 374, endPoint x: 576, endPoint y: 383, distance: 128.2
click at [576, 383] on td "071825 - XINHUI - 1632" at bounding box center [531, 376] width 160 height 40
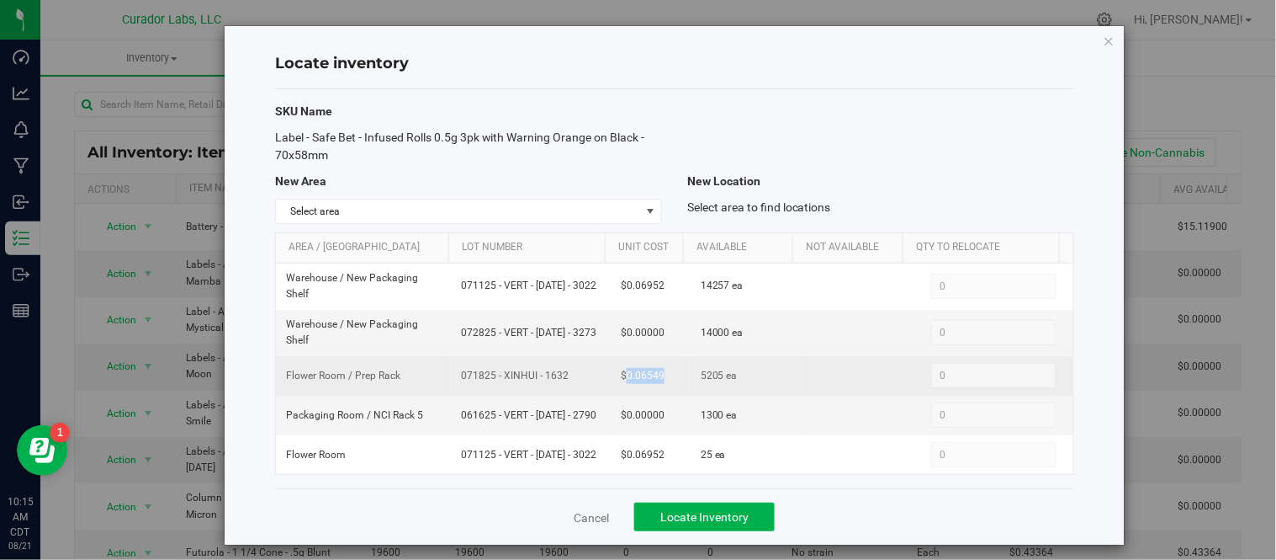
drag, startPoint x: 613, startPoint y: 377, endPoint x: 661, endPoint y: 379, distance: 48.0
click at [661, 379] on td "$0.06549" at bounding box center [651, 376] width 80 height 40
drag, startPoint x: 684, startPoint y: 373, endPoint x: 711, endPoint y: 375, distance: 27.0
click at [711, 375] on td "5205 ea" at bounding box center [747, 376] width 112 height 40
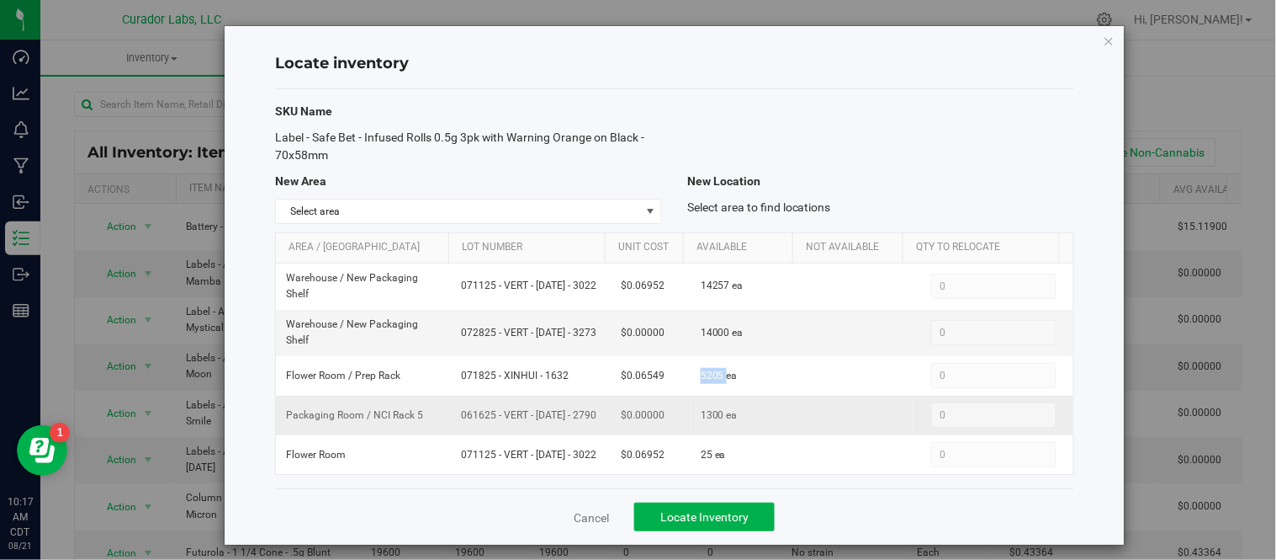
drag, startPoint x: 455, startPoint y: 417, endPoint x: 572, endPoint y: 423, distance: 117.2
click at [572, 423] on span "061625 - VERT - [DATE] - 2790" at bounding box center [531, 415] width 140 height 16
drag, startPoint x: 513, startPoint y: 419, endPoint x: 503, endPoint y: 417, distance: 10.4
click at [515, 417] on span "061625 - VERT - [DATE] - 2790" at bounding box center [531, 415] width 140 height 16
click at [451, 422] on td "061625 - VERT - [DATE] - 2790" at bounding box center [531, 415] width 160 height 40
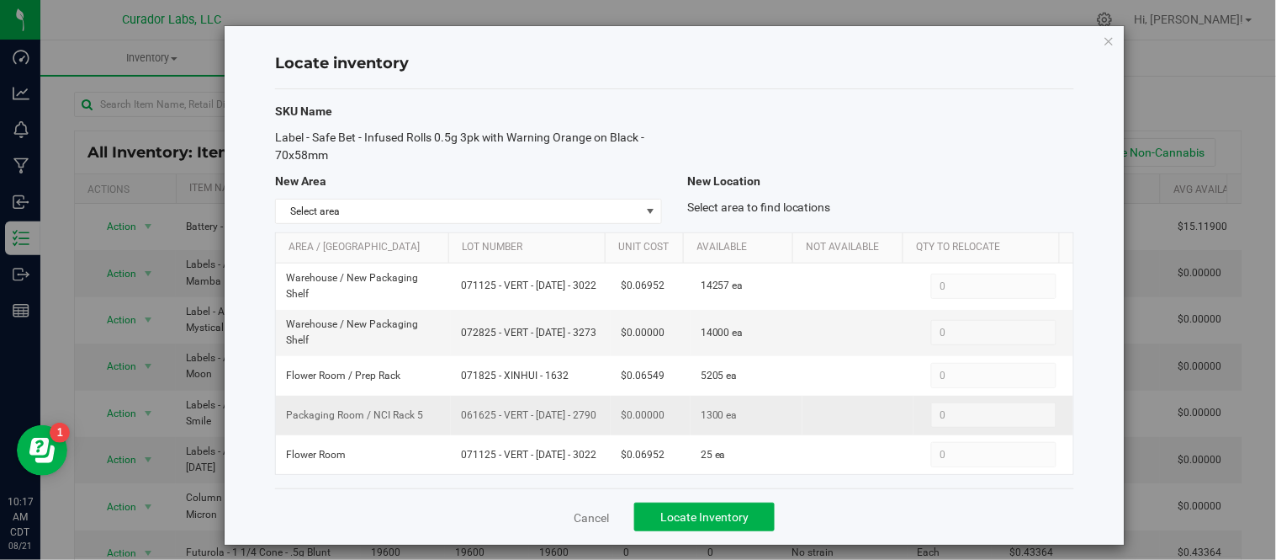
drag, startPoint x: 453, startPoint y: 415, endPoint x: 589, endPoint y: 417, distance: 136.3
click at [589, 417] on td "061625 - VERT - [DATE] - 2790" at bounding box center [531, 415] width 160 height 40
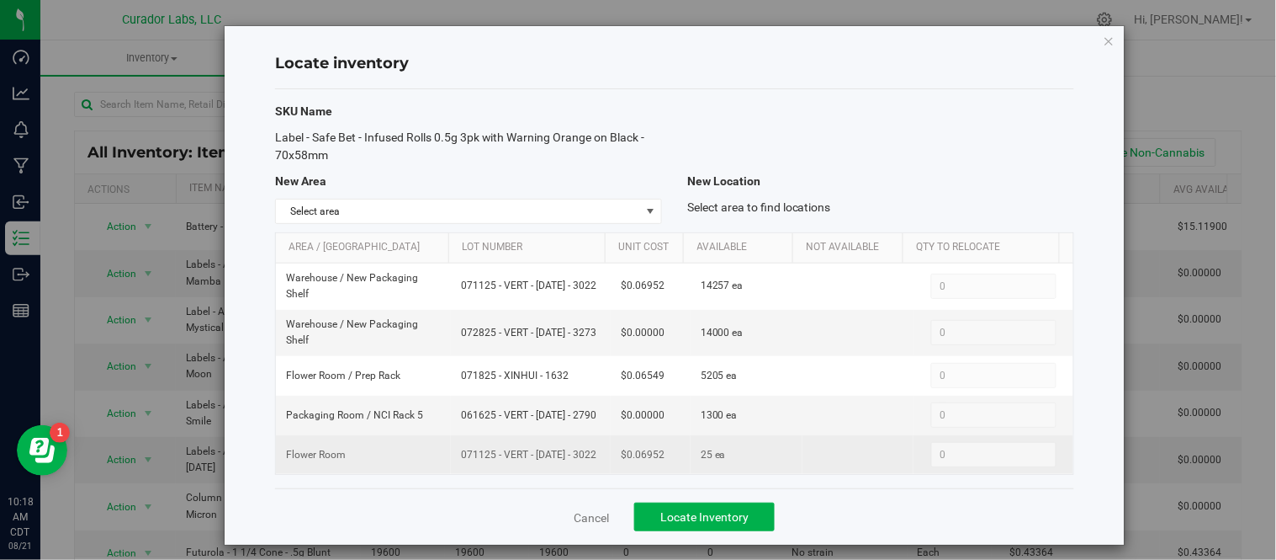
drag, startPoint x: 451, startPoint y: 458, endPoint x: 562, endPoint y: 465, distance: 111.3
click at [562, 465] on td "071125 - VERT - [DATE] - 3022" at bounding box center [531, 454] width 160 height 39
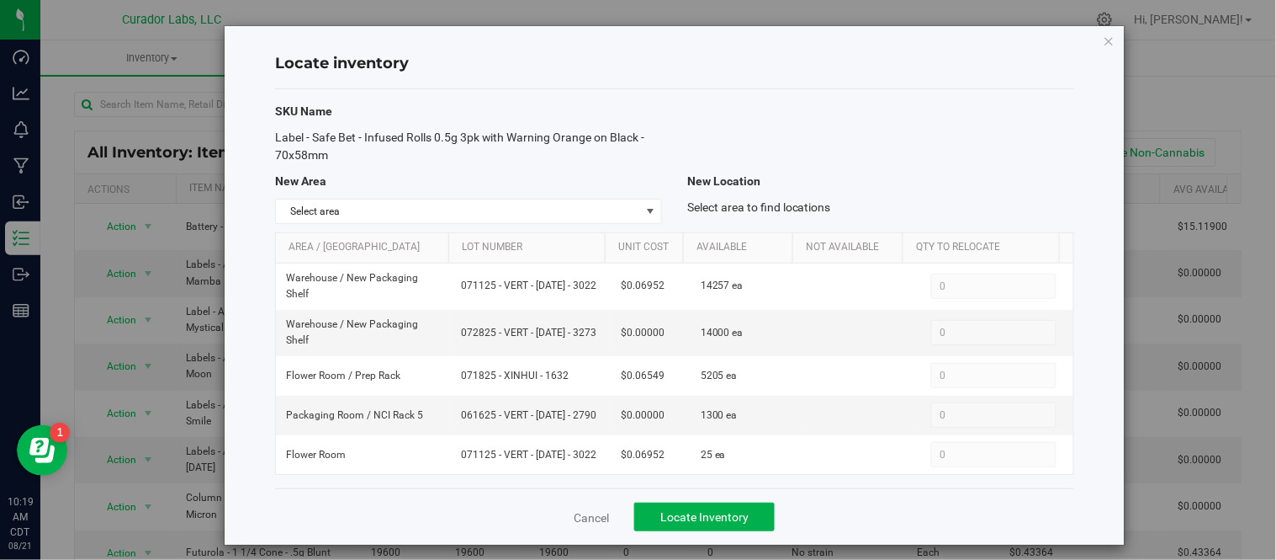
drag, startPoint x: 548, startPoint y: 453, endPoint x: 942, endPoint y: 480, distance: 395.6
click at [942, 485] on div "SKU Name Label - Safe Bet - Infused Rolls 0.5g 3pk with Warning Orange on Black…" at bounding box center [674, 289] width 799 height 400
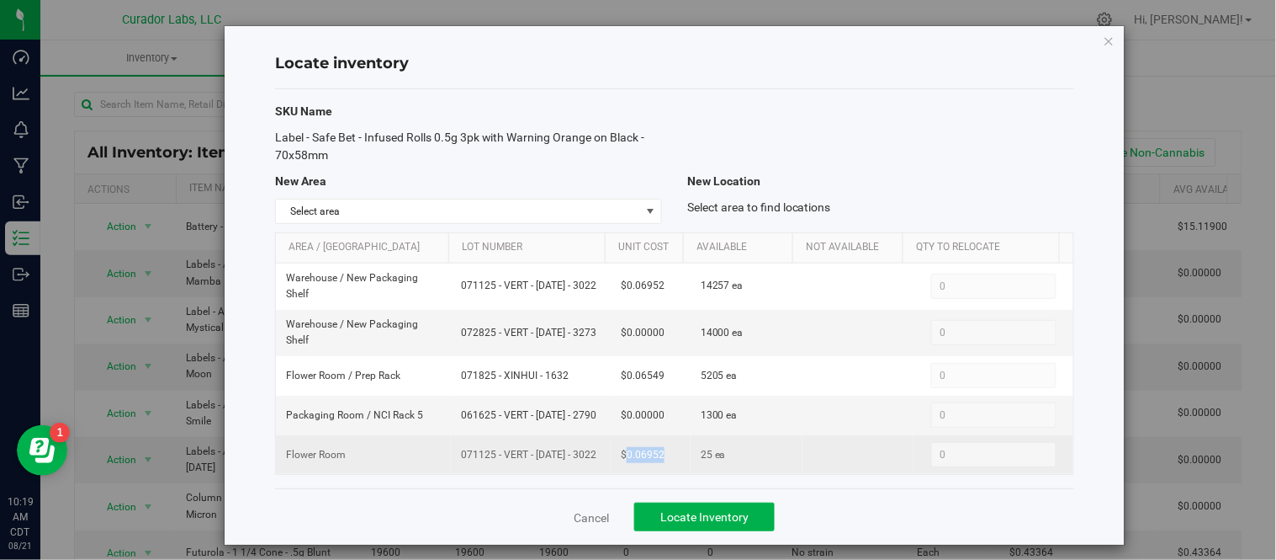
drag, startPoint x: 616, startPoint y: 454, endPoint x: 649, endPoint y: 464, distance: 34.1
click at [649, 463] on span "$0.06952" at bounding box center [643, 455] width 44 height 16
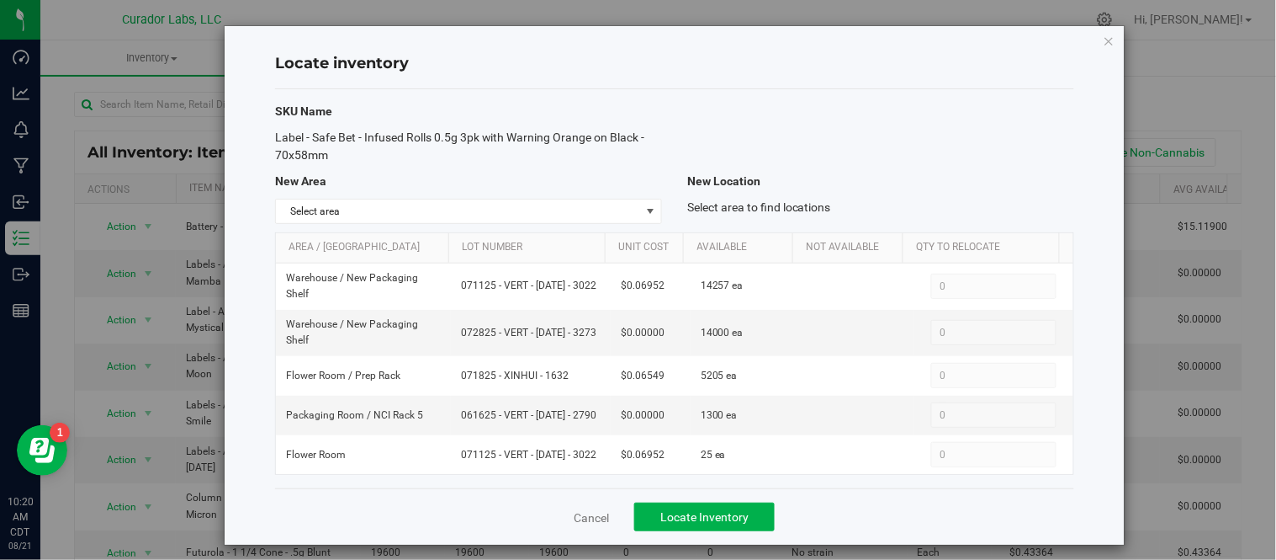
click at [1104, 43] on div "Locate inventory SKU Name Label - Safe Bet - Infused Rolls 0.5g 3pk with Warnin…" at bounding box center [675, 285] width 900 height 518
click at [1104, 46] on icon "button" at bounding box center [1110, 40] width 12 height 20
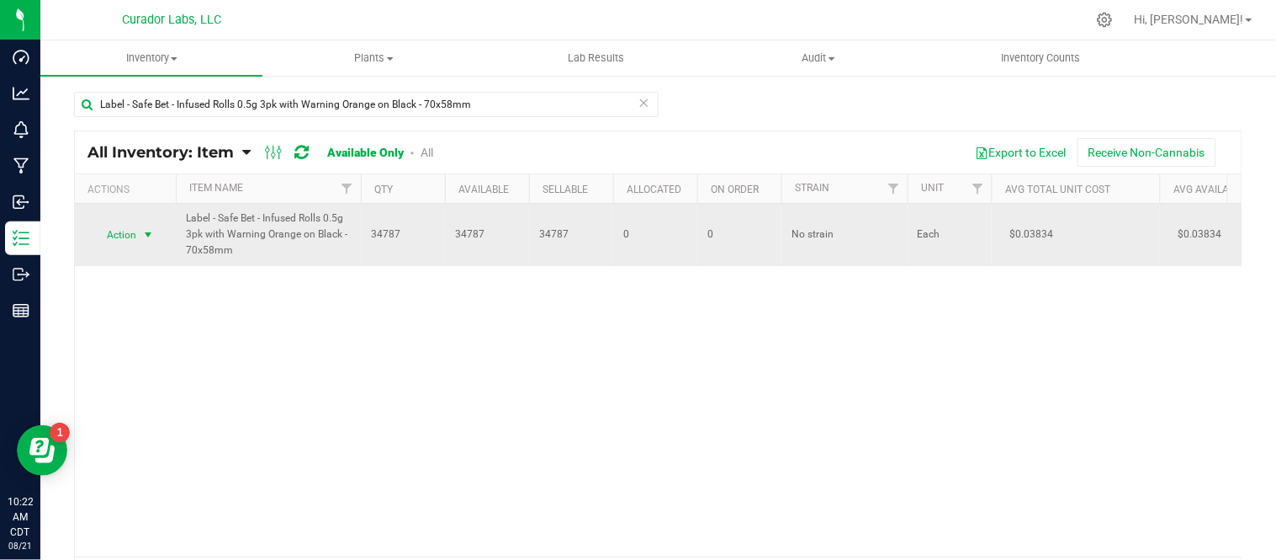
click at [157, 232] on span "select" at bounding box center [148, 235] width 21 height 24
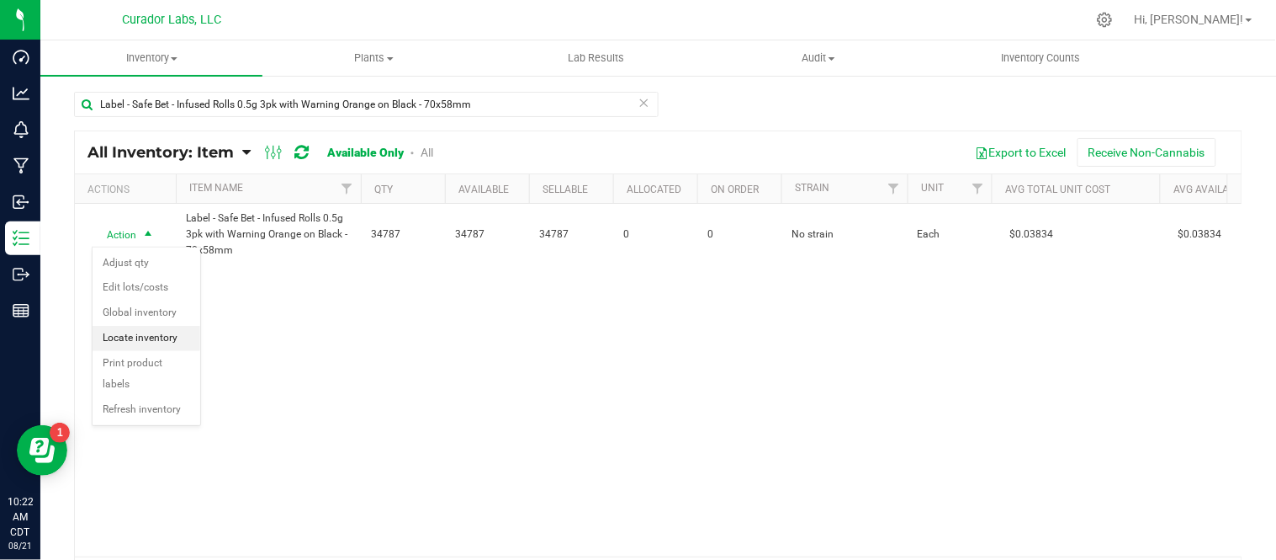
click at [161, 332] on li "Locate inventory" at bounding box center [147, 338] width 108 height 25
